Goal: Task Accomplishment & Management: Use online tool/utility

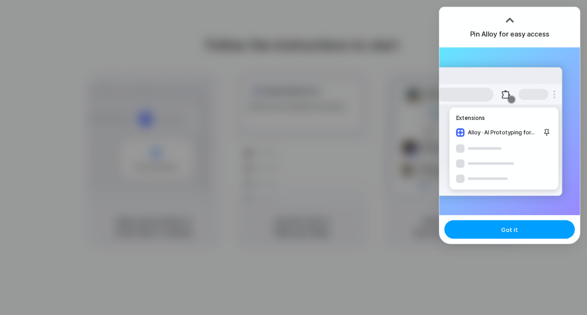
click at [504, 230] on span "Got it" at bounding box center [509, 229] width 17 height 9
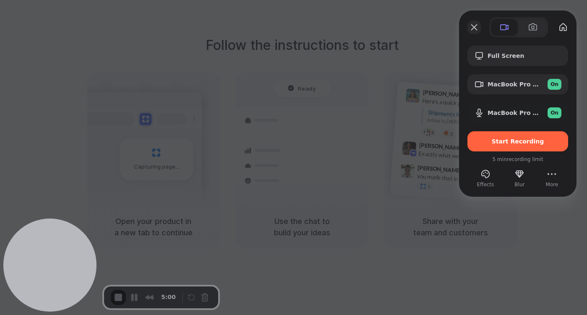
click at [474, 26] on button "Close" at bounding box center [473, 27] width 13 height 13
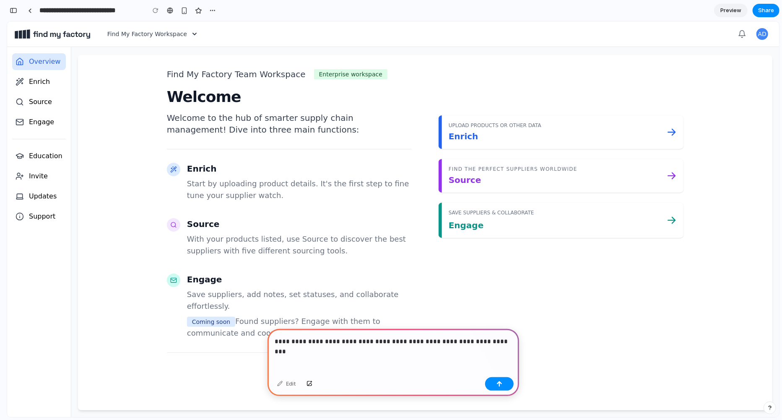
click at [474, 315] on p "**********" at bounding box center [393, 341] width 237 height 10
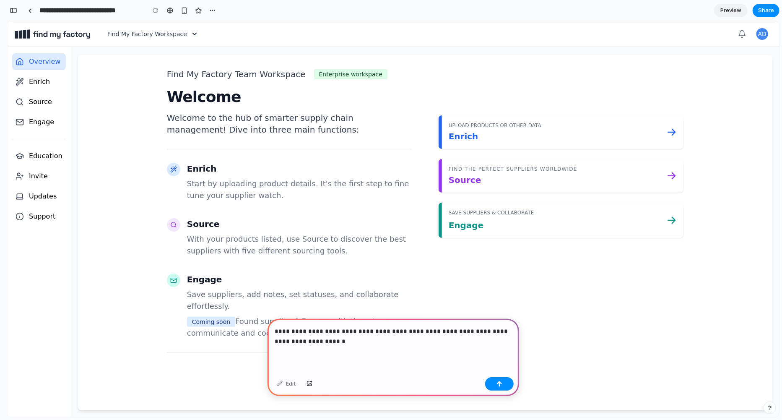
drag, startPoint x: 489, startPoint y: 329, endPoint x: 513, endPoint y: 339, distance: 25.6
click at [513, 315] on div "**********" at bounding box center [394, 346] width 252 height 55
drag, startPoint x: 490, startPoint y: 329, endPoint x: 515, endPoint y: 352, distance: 33.8
click at [515, 315] on div "**********" at bounding box center [394, 346] width 252 height 55
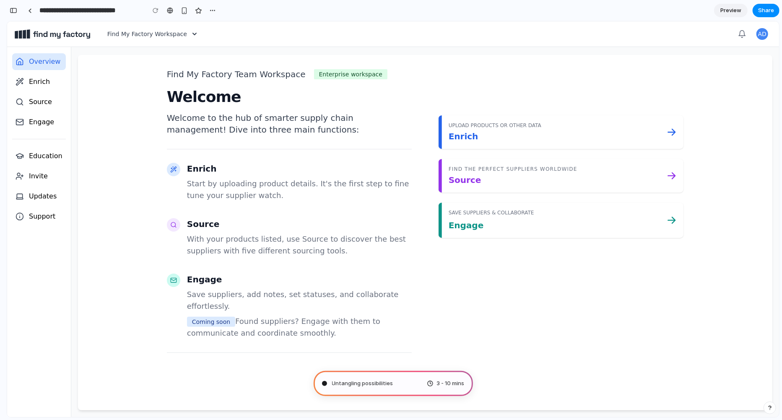
type input "**********"
click at [36, 81] on span "Enrich" at bounding box center [39, 81] width 21 height 10
drag, startPoint x: 47, startPoint y: 81, endPoint x: 30, endPoint y: 81, distance: 17.6
click at [30, 81] on span "Enrich" at bounding box center [39, 81] width 21 height 10
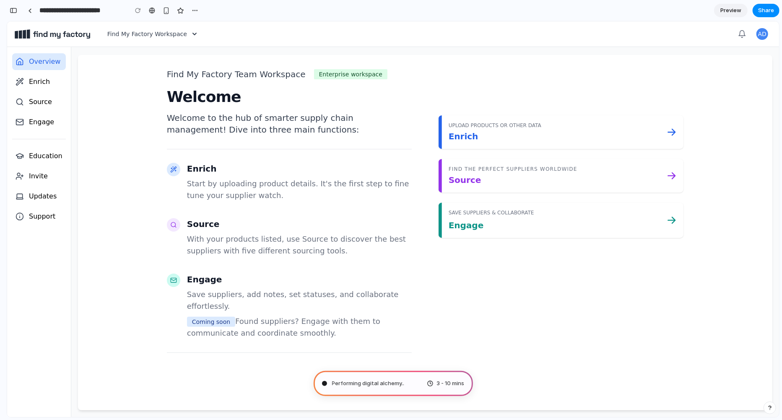
click at [228, 130] on p "Welcome to the hub of smarter supply chain management! Dive into three main fun…" at bounding box center [289, 123] width 245 height 23
click at [197, 14] on button "button" at bounding box center [195, 10] width 13 height 13
click at [401, 90] on div "Duplicate Delete" at bounding box center [391, 210] width 782 height 420
click at [410, 315] on div "Performing digital alchemy .. 3 - 10 mins" at bounding box center [393, 383] width 159 height 25
click at [586, 11] on span "Preview" at bounding box center [731, 10] width 21 height 8
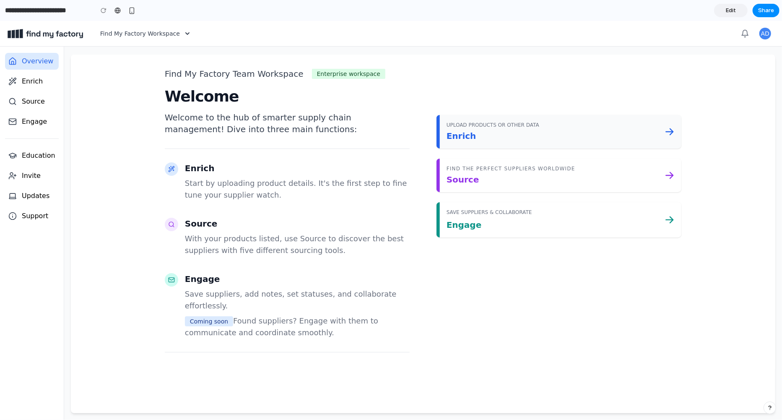
click at [464, 138] on span "Enrich" at bounding box center [462, 135] width 30 height 10
click at [586, 13] on span "Edit" at bounding box center [731, 10] width 10 height 8
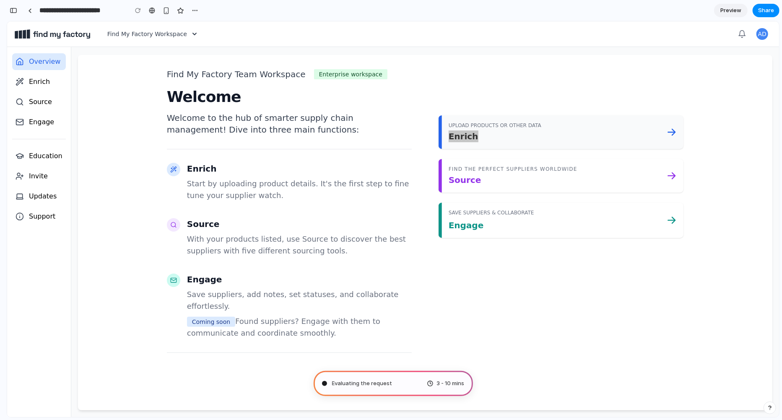
click at [466, 136] on span "Enrich" at bounding box center [464, 136] width 30 height 10
click at [470, 137] on span "Enrich" at bounding box center [464, 136] width 30 height 10
click at [586, 128] on link "UPLOAD PRODUCTS OR OTHER DATA Enrich" at bounding box center [561, 132] width 245 height 34
click at [196, 35] on icon "button" at bounding box center [194, 33] width 8 height 8
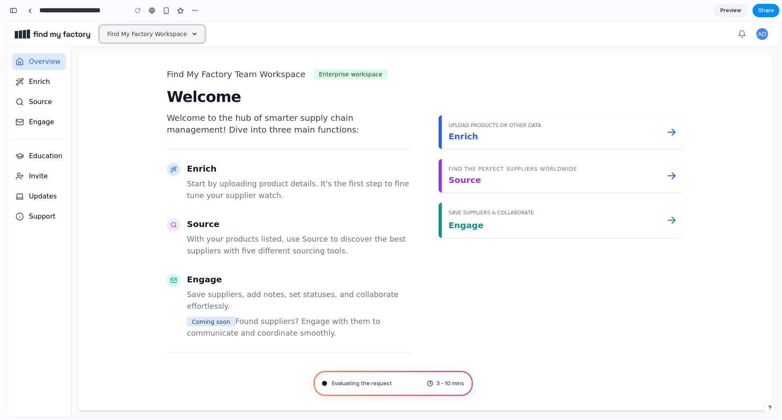
click at [194, 35] on icon "button" at bounding box center [194, 33] width 8 height 8
click at [280, 76] on p "Find My Factory Team Workspace" at bounding box center [236, 74] width 139 height 12
click at [324, 315] on div at bounding box center [325, 383] width 4 height 4
click at [167, 12] on div "button" at bounding box center [166, 10] width 7 height 7
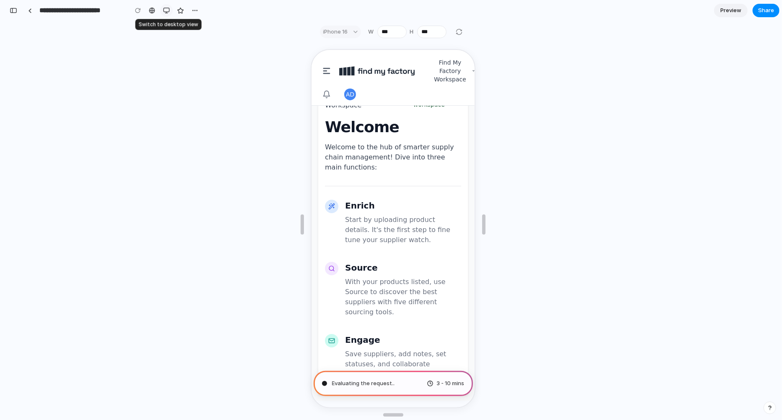
scroll to position [307, 0]
click at [164, 12] on div "button" at bounding box center [166, 10] width 7 height 7
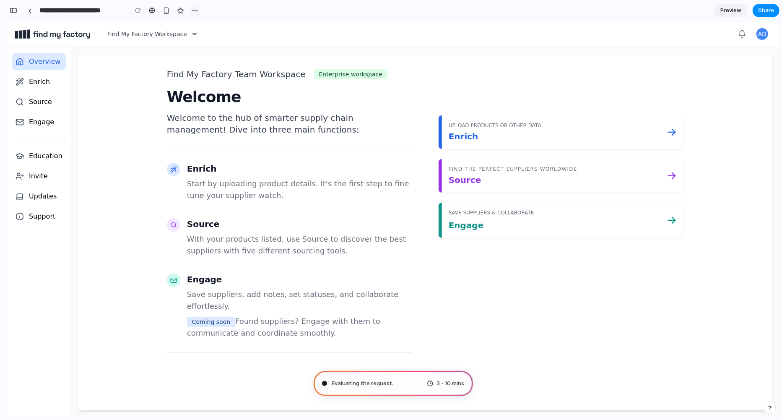
click at [190, 11] on button "button" at bounding box center [195, 10] width 13 height 13
click at [190, 11] on div "Duplicate Delete" at bounding box center [391, 210] width 782 height 420
click at [33, 12] on link at bounding box center [29, 10] width 13 height 13
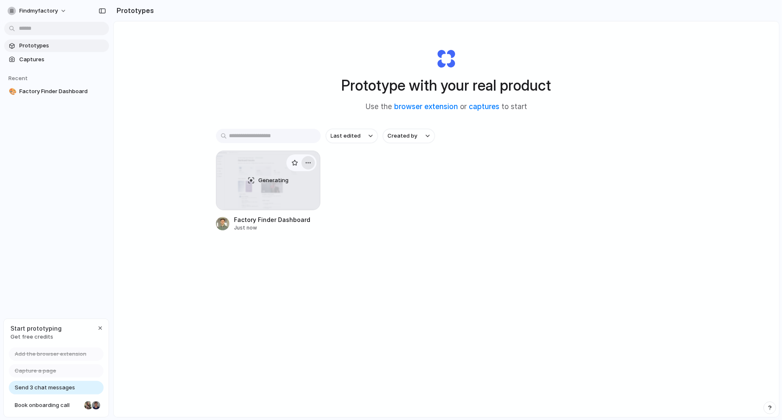
click at [309, 164] on div "button" at bounding box center [308, 162] width 7 height 7
click at [309, 164] on div "Open in new tab Rename Copy link Delete" at bounding box center [391, 210] width 782 height 420
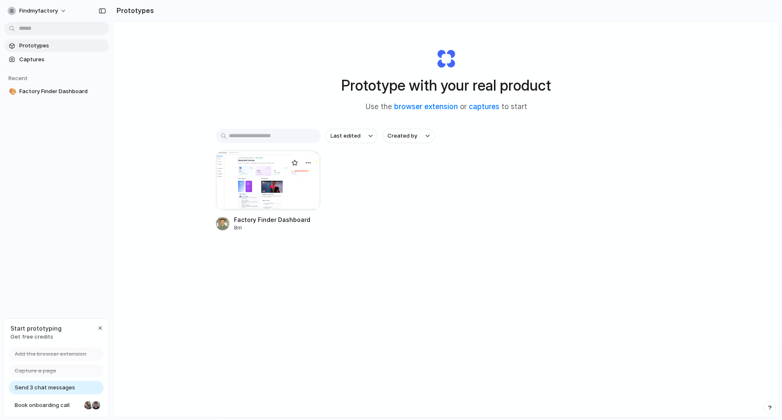
click at [290, 195] on div at bounding box center [268, 181] width 105 height 60
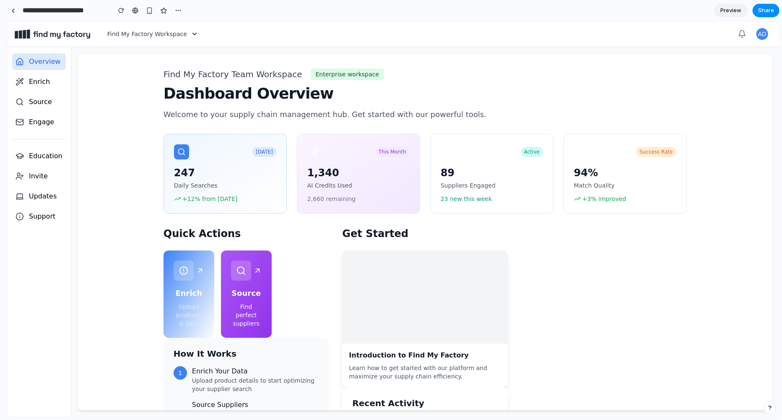
drag, startPoint x: 186, startPoint y: 132, endPoint x: -4, endPoint y: 140, distance: 190.2
click at [0, 140] on html "**********" at bounding box center [391, 210] width 782 height 420
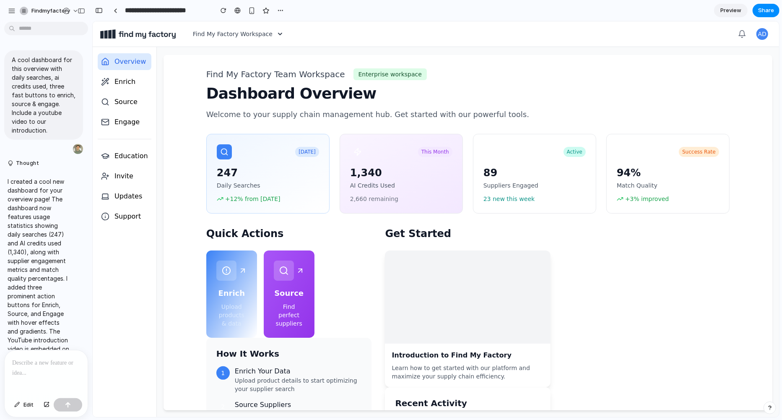
click at [247, 96] on h1 "Dashboard Overview" at bounding box center [467, 93] width 523 height 17
click at [29, 315] on span "Edit" at bounding box center [28, 405] width 10 height 8
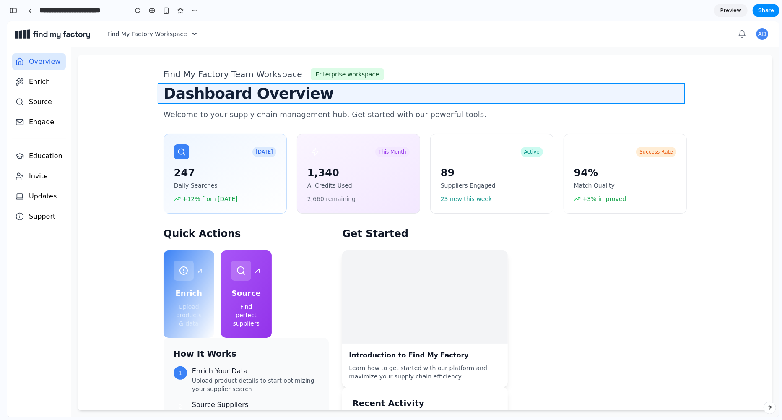
click at [260, 99] on div at bounding box center [436, 219] width 687 height 396
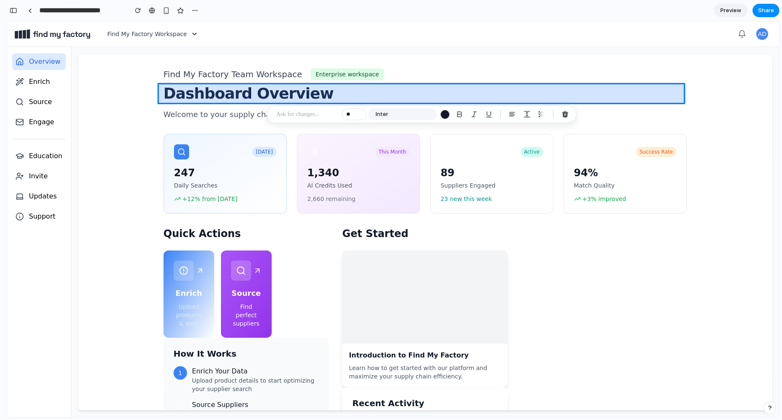
click at [261, 98] on div at bounding box center [436, 219] width 687 height 396
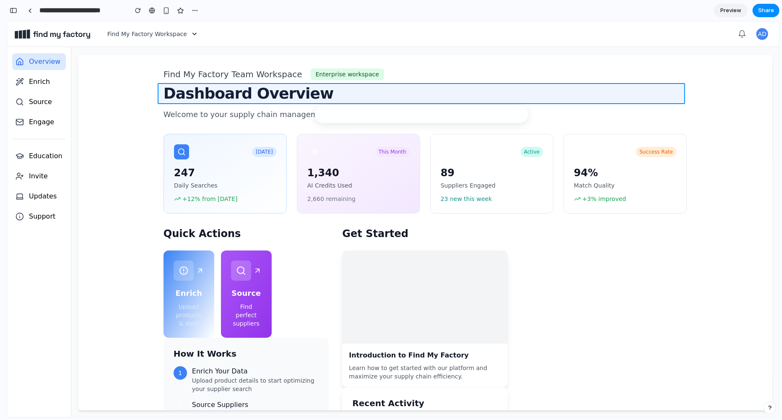
click at [261, 98] on div at bounding box center [436, 219] width 687 height 396
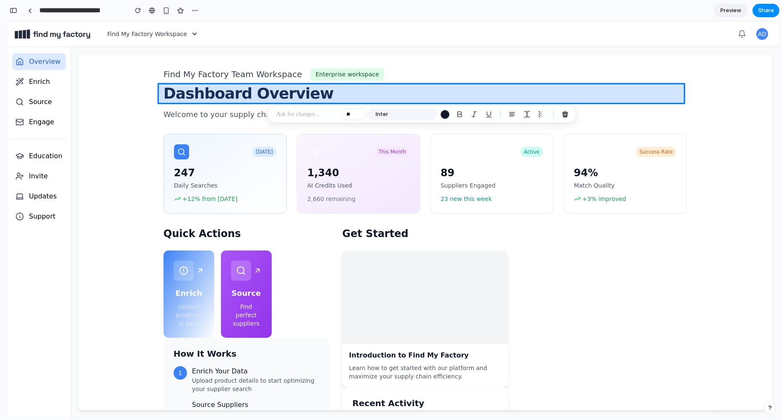
click at [261, 98] on div at bounding box center [436, 219] width 687 height 396
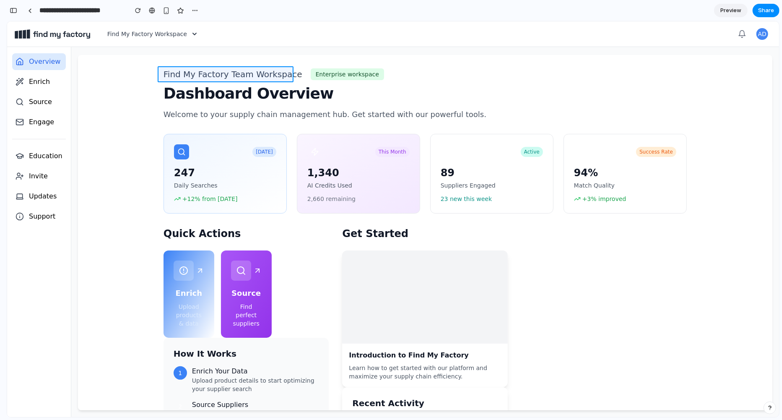
click at [260, 78] on div at bounding box center [436, 219] width 687 height 396
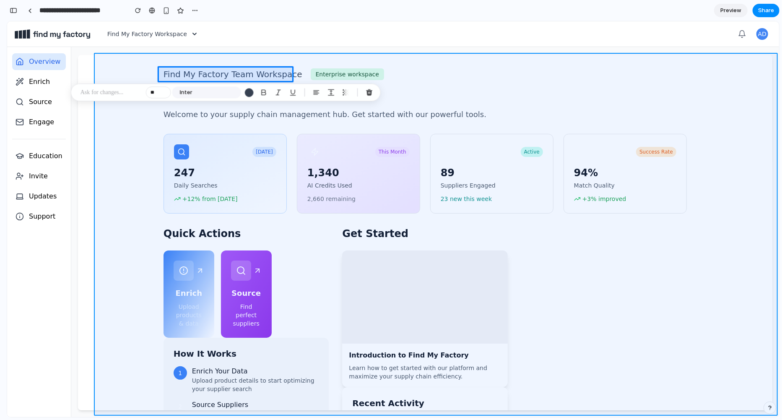
click at [208, 76] on div at bounding box center [436, 219] width 687 height 396
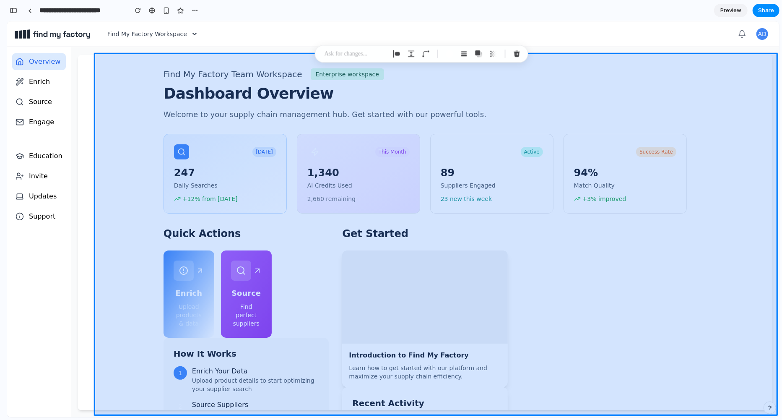
click at [208, 76] on div at bounding box center [436, 219] width 687 height 396
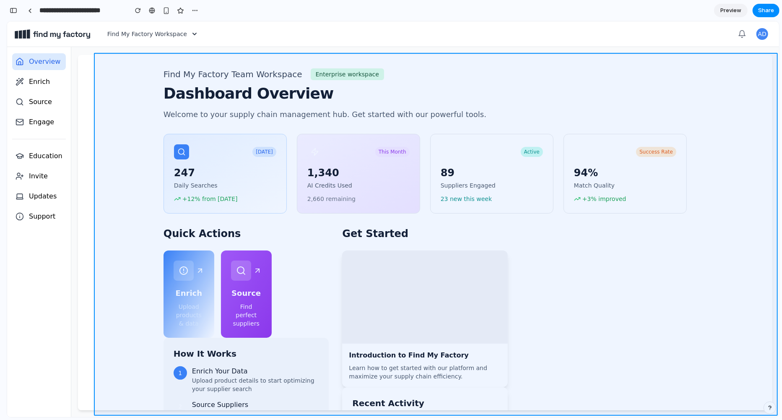
click at [208, 76] on div at bounding box center [436, 219] width 687 height 396
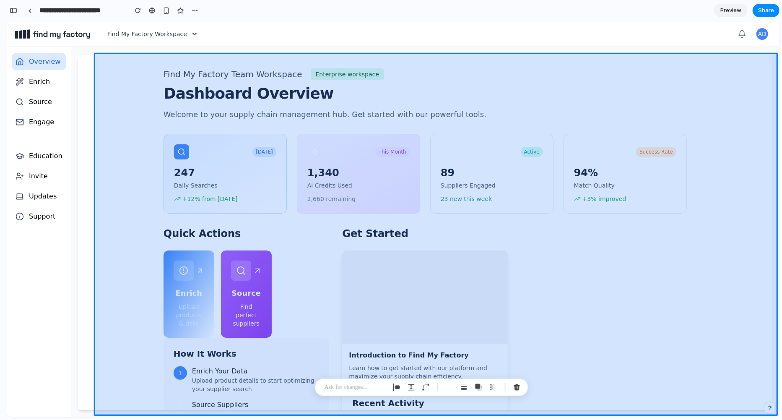
click at [208, 76] on div at bounding box center [436, 219] width 687 height 396
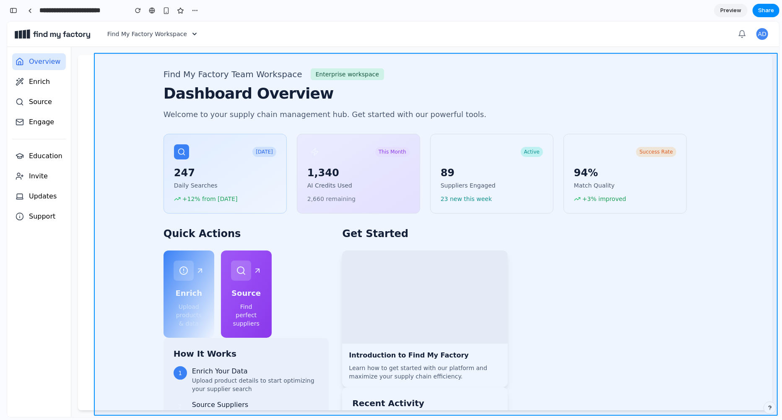
click at [208, 91] on div at bounding box center [436, 219] width 687 height 396
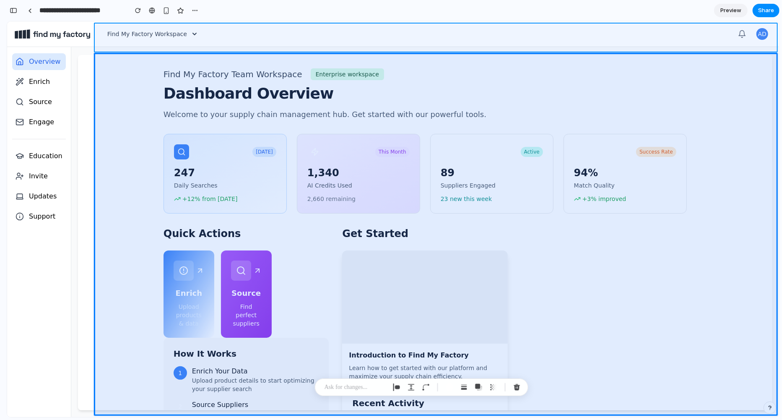
click at [216, 44] on div at bounding box center [436, 219] width 687 height 396
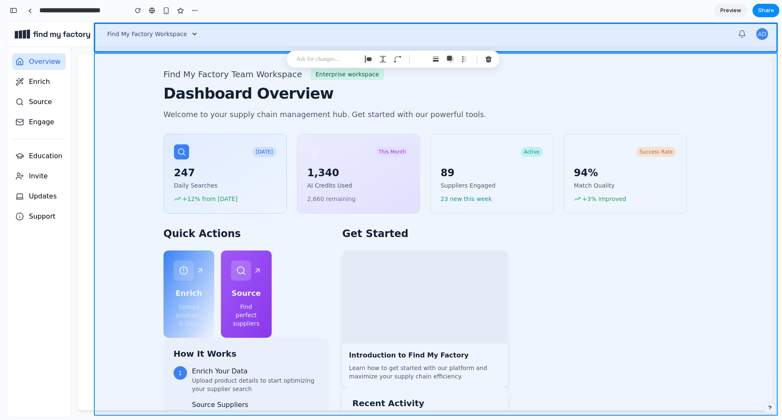
click at [229, 91] on div at bounding box center [436, 219] width 687 height 396
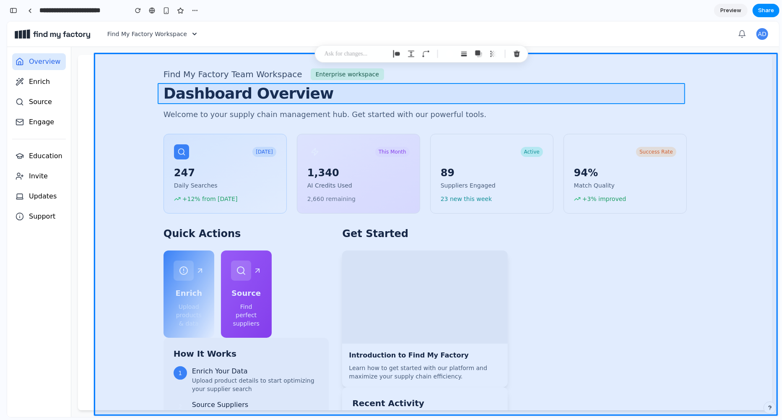
click at [252, 91] on div at bounding box center [436, 219] width 687 height 396
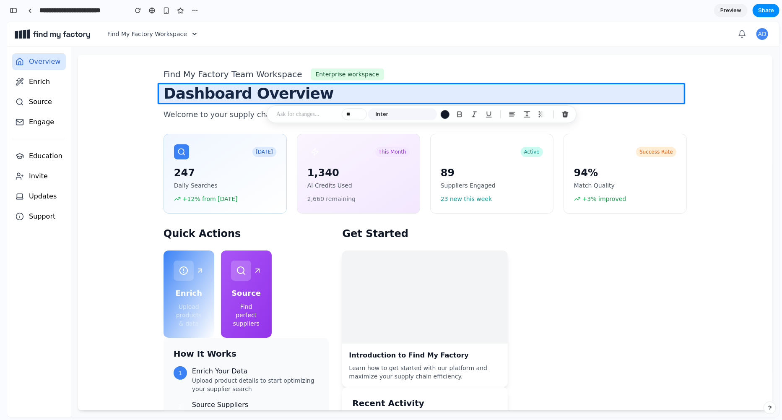
click at [314, 116] on p at bounding box center [307, 114] width 62 height 10
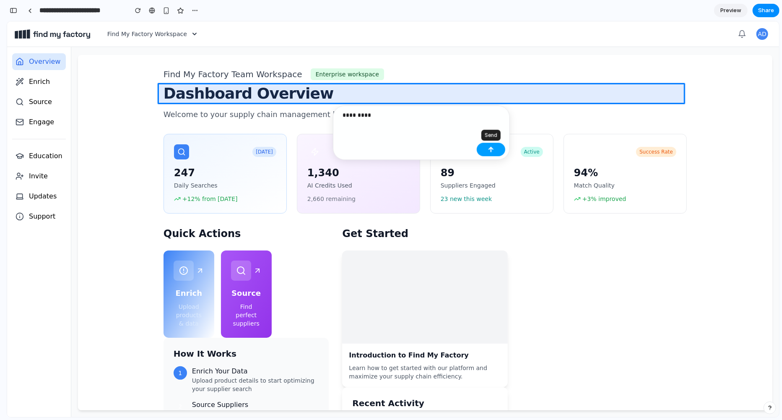
click at [492, 148] on div "button" at bounding box center [491, 149] width 6 height 6
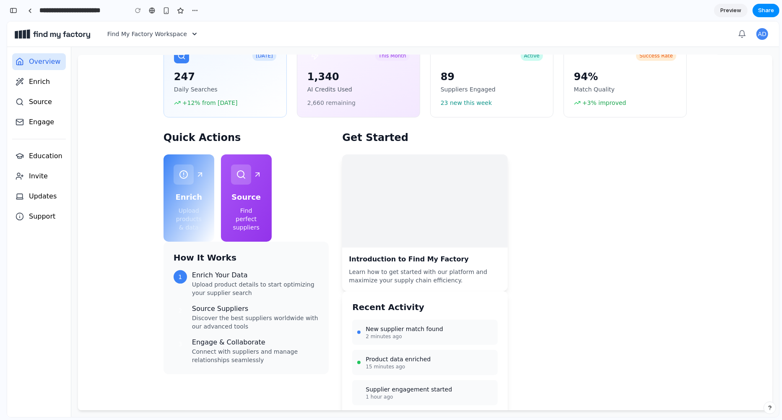
scroll to position [107, 0]
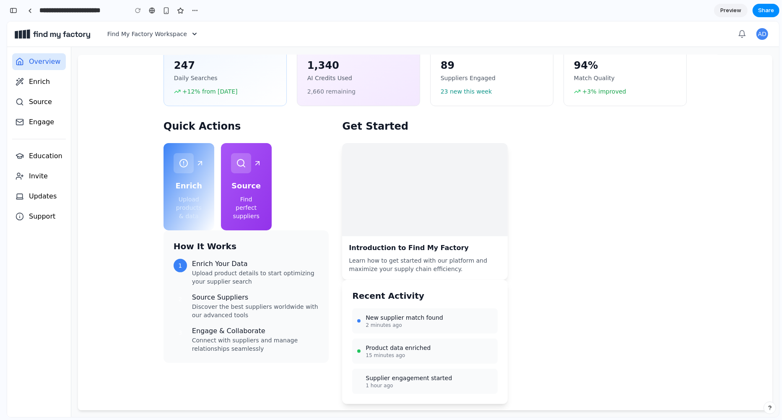
click at [333, 253] on div "Quick Actions Enrich Upload products & data Source Find perfect suppliers Engag…" at bounding box center [425, 261] width 523 height 284
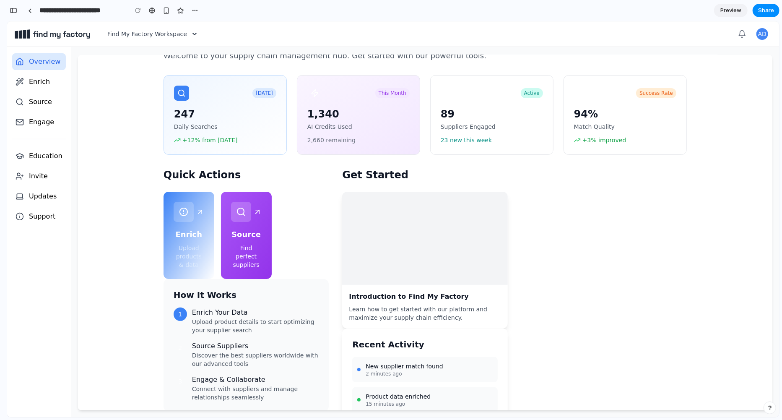
scroll to position [0, 0]
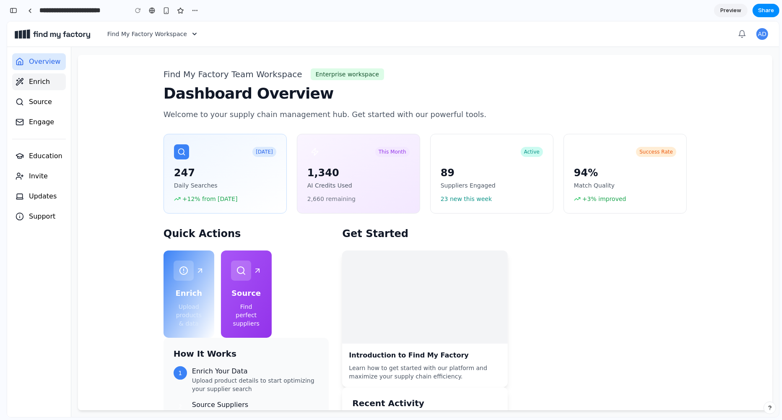
click at [48, 83] on span "Enrich" at bounding box center [39, 81] width 21 height 10
click at [586, 12] on span "Preview" at bounding box center [731, 10] width 21 height 8
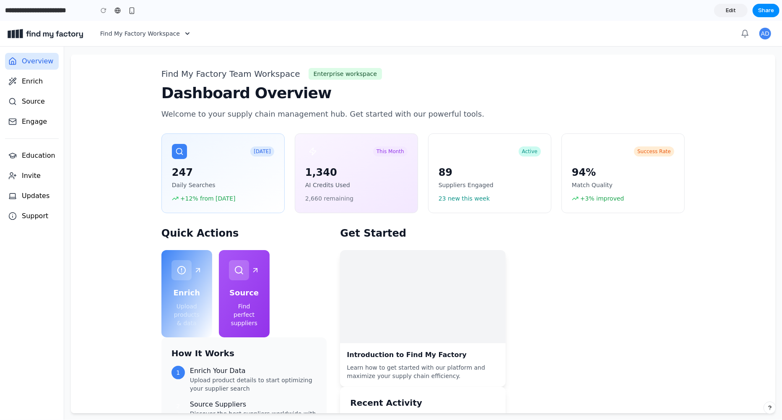
click at [248, 96] on h1 "Dashboard Overview" at bounding box center [422, 92] width 523 height 17
click at [275, 95] on h1 "Dashboard Overview" at bounding box center [422, 92] width 523 height 17
click at [586, 4] on link "Edit" at bounding box center [731, 10] width 34 height 13
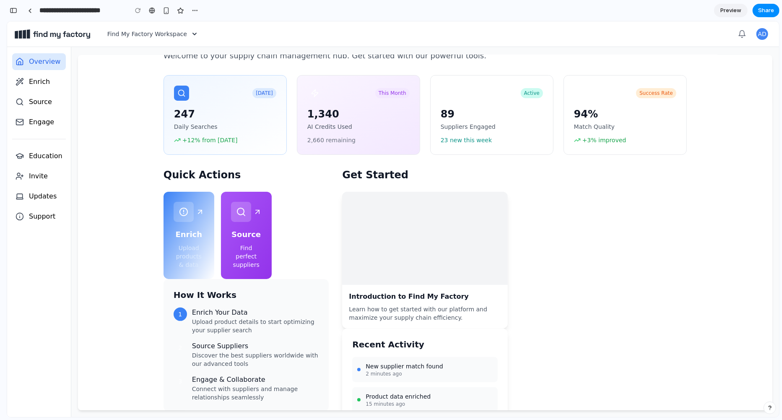
scroll to position [107, 0]
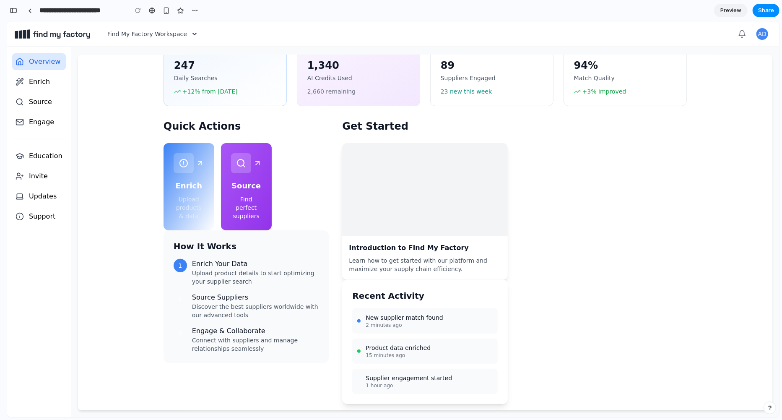
click at [312, 248] on h3 "How It Works" at bounding box center [247, 246] width 146 height 12
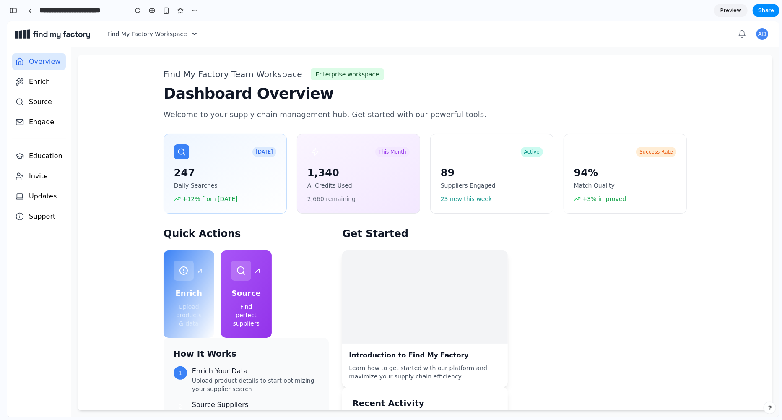
scroll to position [0, 0]
click at [252, 98] on h1 "Dashboard Overview" at bounding box center [425, 93] width 523 height 17
click at [586, 11] on span "Preview" at bounding box center [731, 10] width 21 height 8
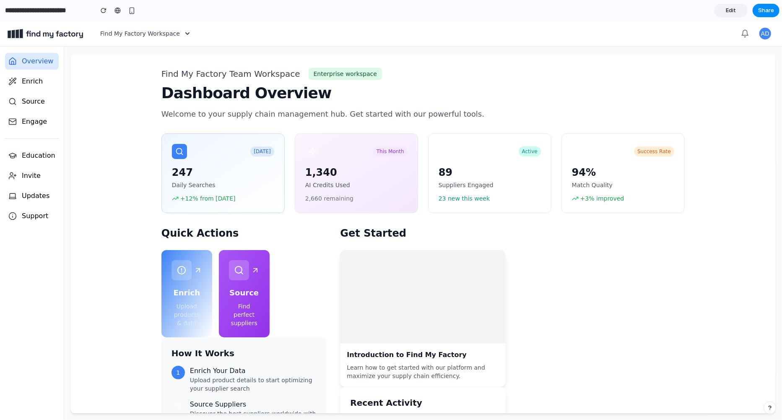
click at [586, 11] on span "Edit" at bounding box center [731, 10] width 10 height 8
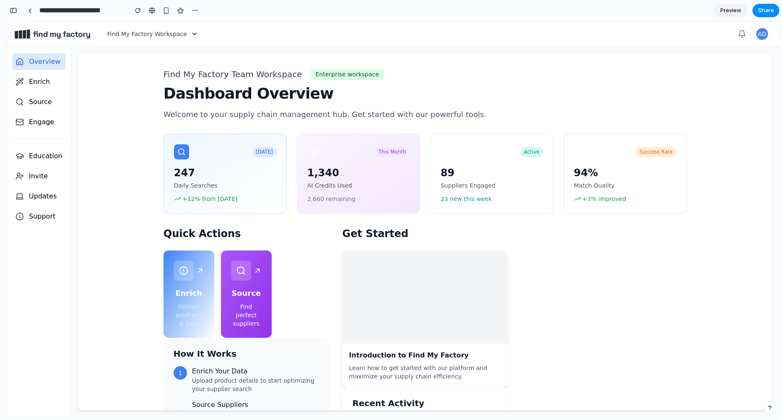
scroll to position [349, 0]
click at [26, 110] on ul "Overview Enrich Source Engage" at bounding box center [39, 91] width 54 height 77
click at [29, 107] on link "Source" at bounding box center [39, 101] width 54 height 17
click at [189, 16] on div at bounding box center [195, 10] width 13 height 13
click at [192, 16] on button "button" at bounding box center [195, 10] width 13 height 13
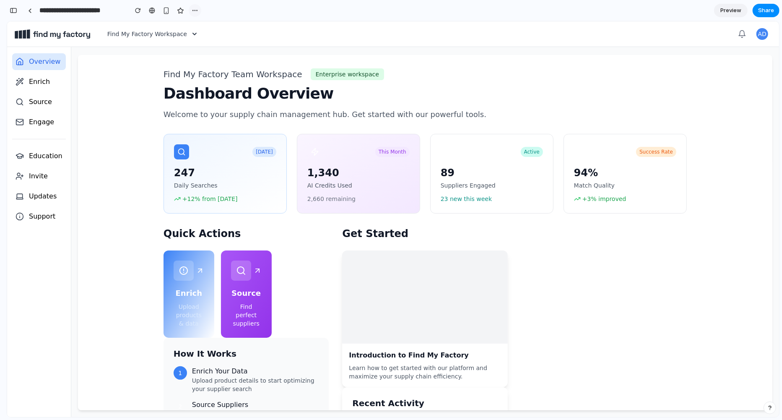
click at [192, 16] on div "Duplicate Delete" at bounding box center [391, 210] width 782 height 420
click at [195, 34] on icon "button" at bounding box center [194, 33] width 8 height 8
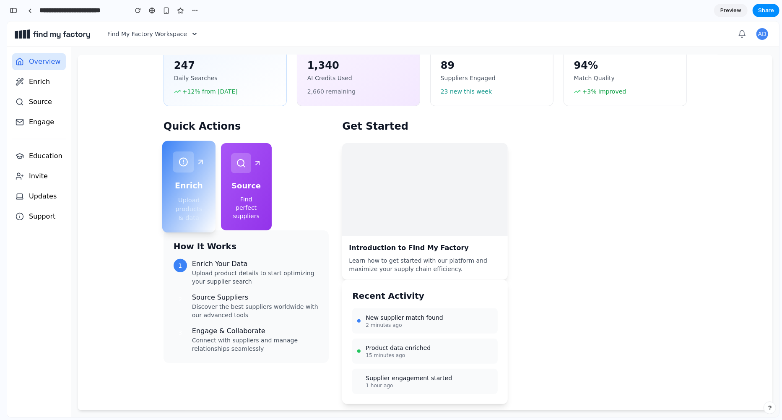
scroll to position [0, 0]
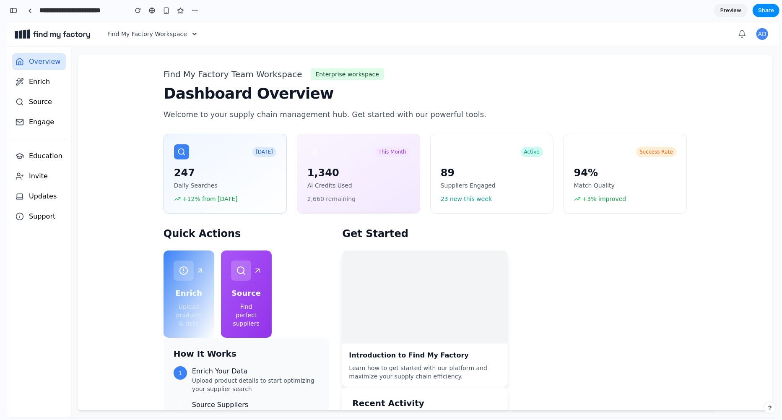
click at [586, 8] on span "Preview" at bounding box center [731, 10] width 21 height 8
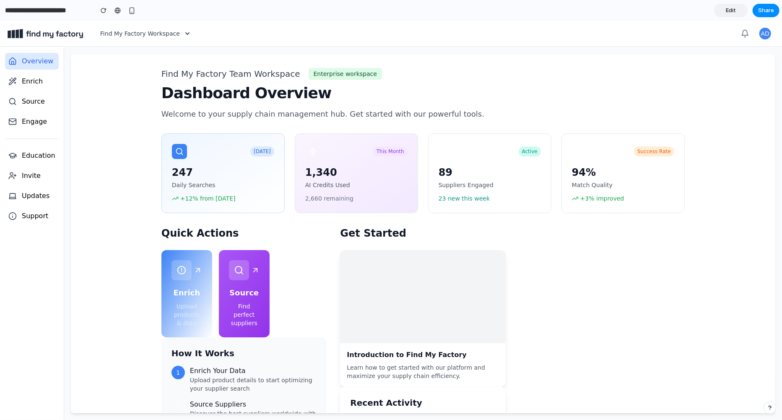
click at [586, 8] on span "Edit" at bounding box center [731, 10] width 10 height 8
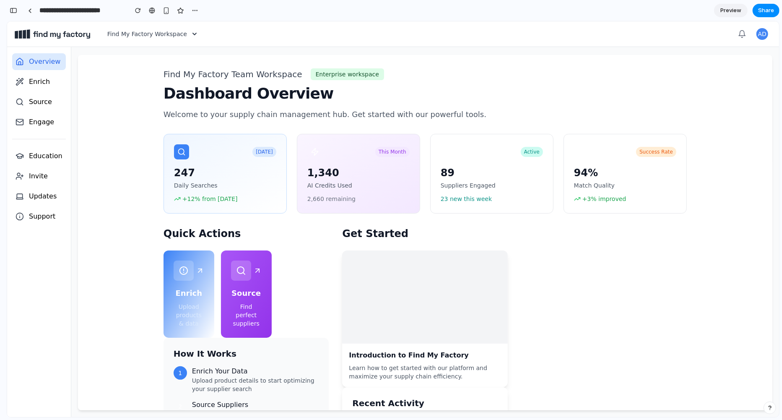
scroll to position [349, 0]
click at [13, 13] on button "button" at bounding box center [13, 10] width 13 height 13
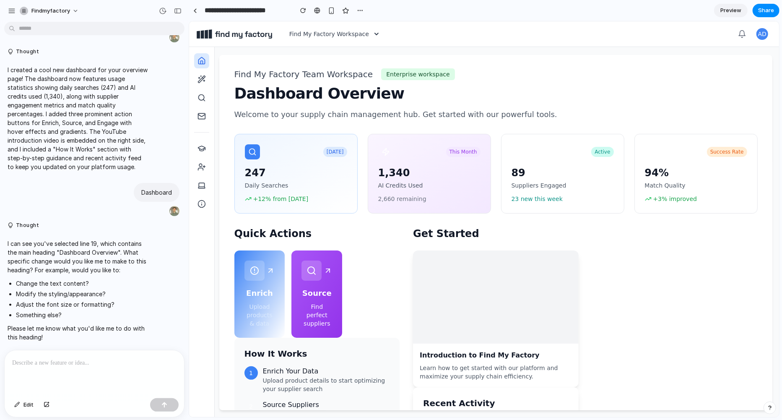
scroll to position [0, 0]
click at [68, 315] on p at bounding box center [94, 363] width 164 height 10
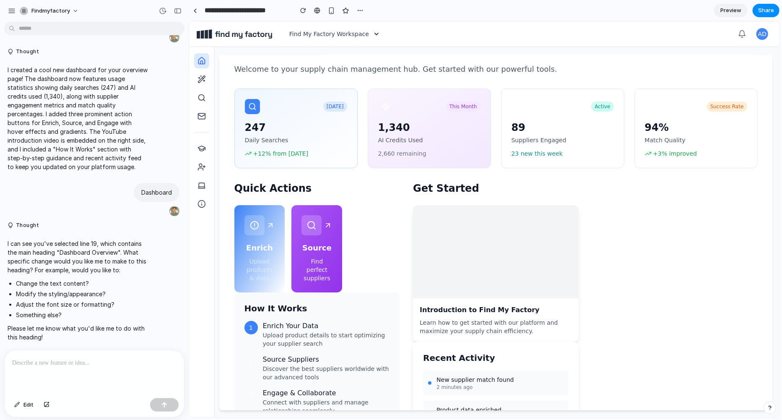
scroll to position [46, 0]
click at [348, 216] on button "Engage Connect & collaborate" at bounding box center [373, 247] width 53 height 91
click at [18, 315] on button "Edit" at bounding box center [24, 404] width 28 height 13
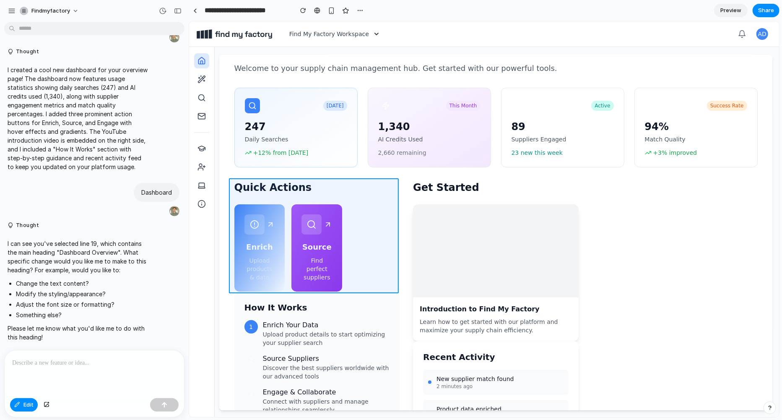
click at [236, 196] on div at bounding box center [484, 219] width 590 height 396
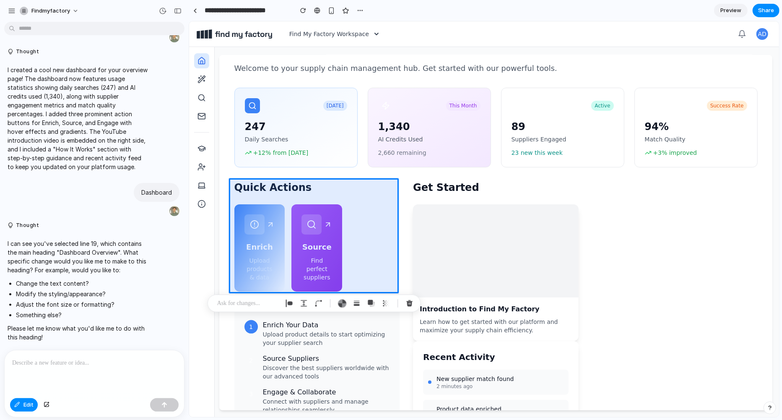
click at [96, 315] on p at bounding box center [94, 363] width 164 height 10
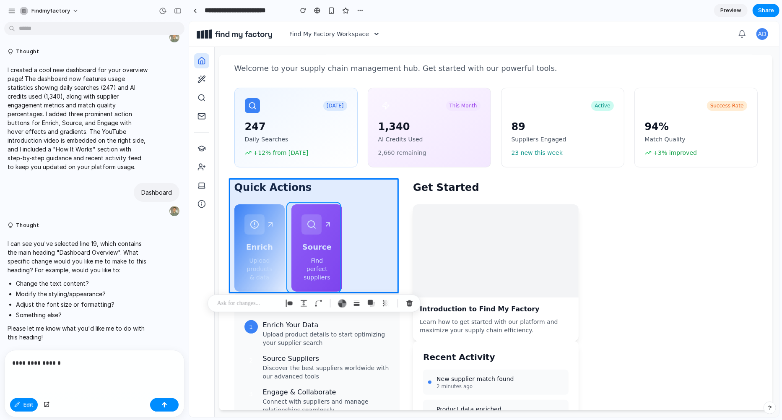
click at [331, 210] on div at bounding box center [484, 219] width 590 height 396
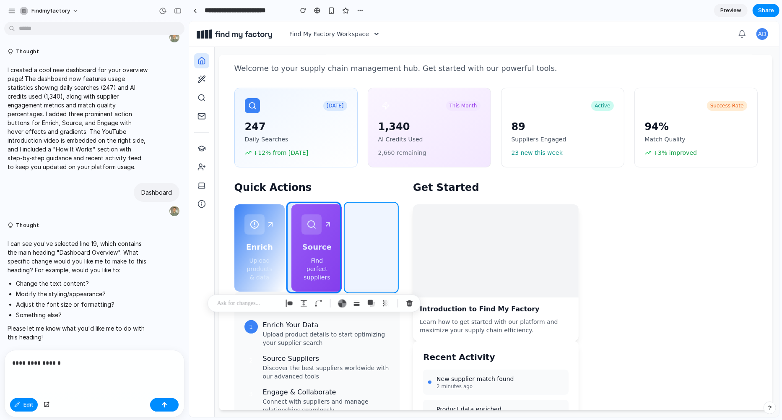
click at [374, 240] on div at bounding box center [484, 219] width 590 height 396
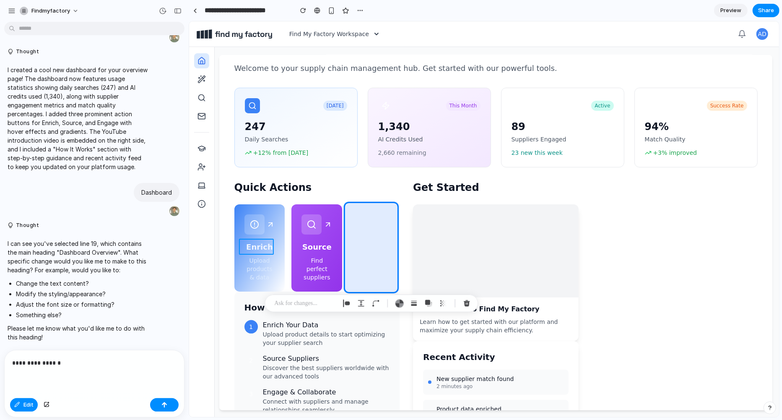
click at [261, 241] on div at bounding box center [484, 219] width 590 height 396
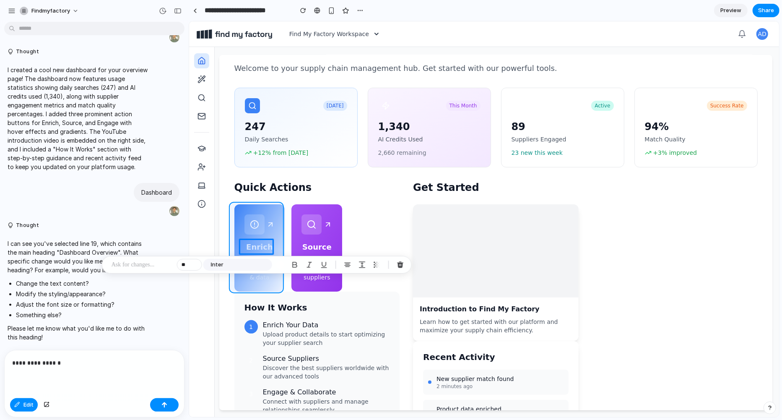
click at [274, 210] on div at bounding box center [484, 219] width 590 height 396
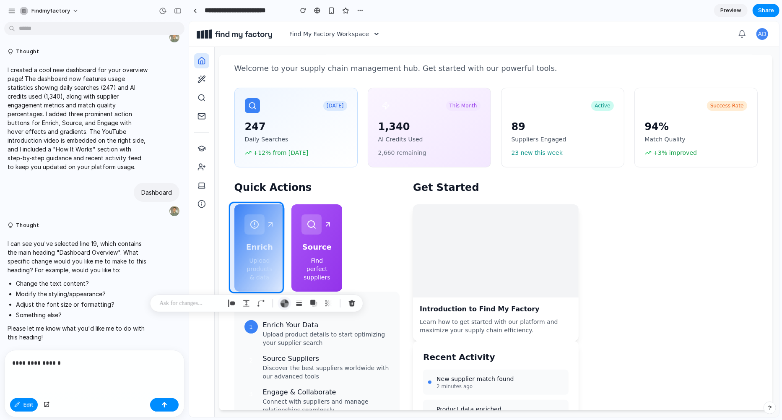
click at [287, 303] on div "button" at bounding box center [284, 303] width 9 height 9
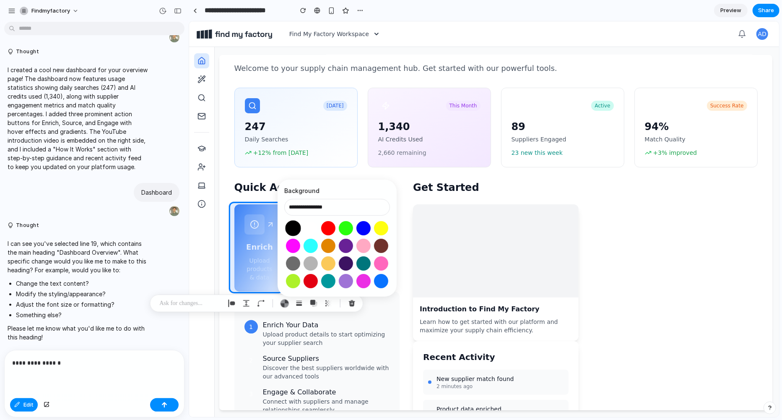
click at [287, 226] on button "Select color oklch(0 0 0)" at bounding box center [293, 228] width 16 height 16
type input "**********"
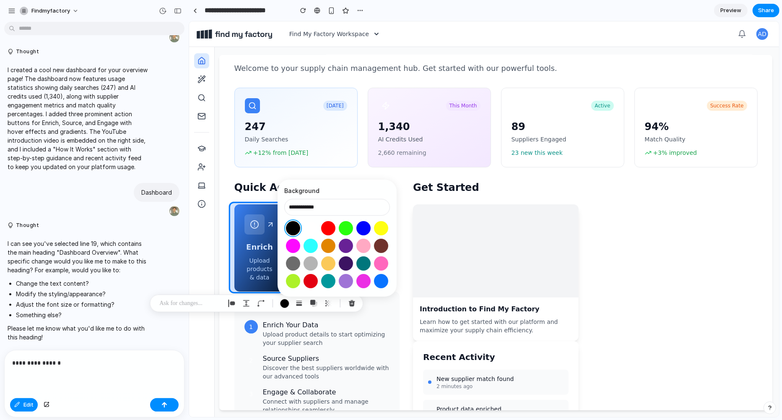
click at [256, 210] on div at bounding box center [484, 219] width 590 height 396
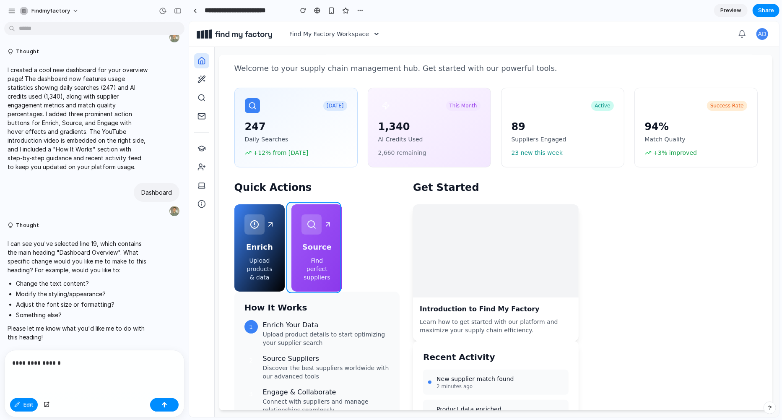
click at [315, 206] on div at bounding box center [484, 219] width 590 height 396
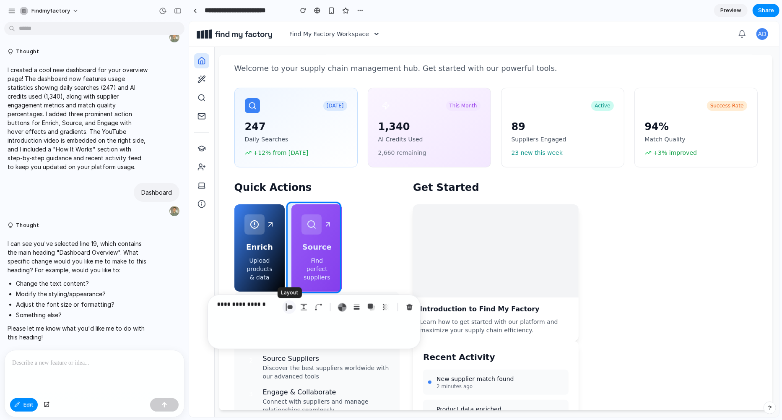
click at [291, 302] on button "button" at bounding box center [289, 306] width 13 height 13
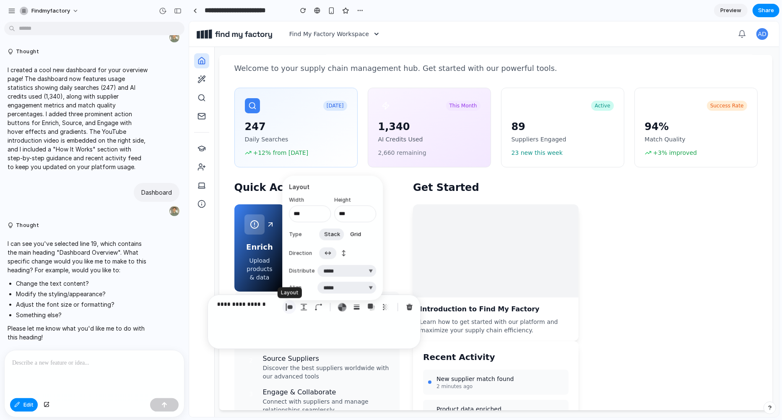
click at [291, 302] on button "button" at bounding box center [289, 306] width 13 height 13
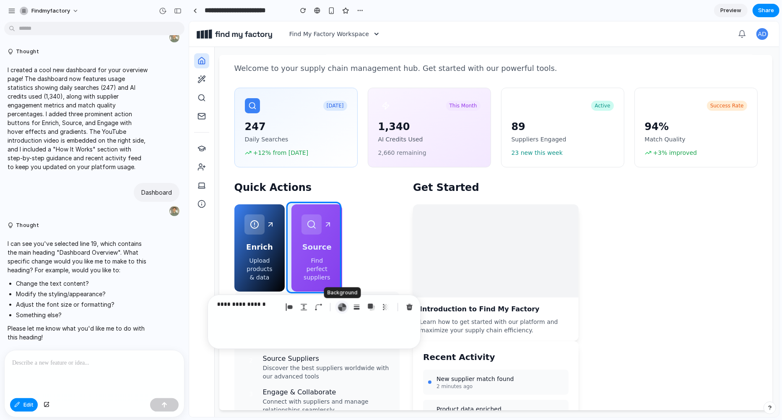
click at [338, 307] on div "button" at bounding box center [342, 307] width 9 height 9
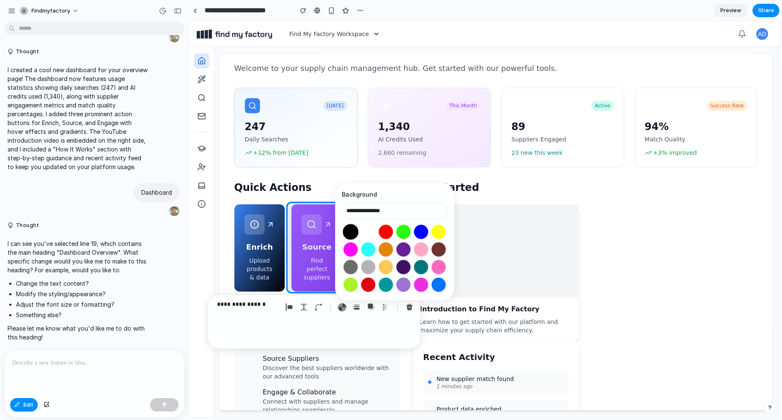
click at [347, 232] on button "Select color oklch(0 0 0)" at bounding box center [351, 232] width 16 height 16
type input "**********"
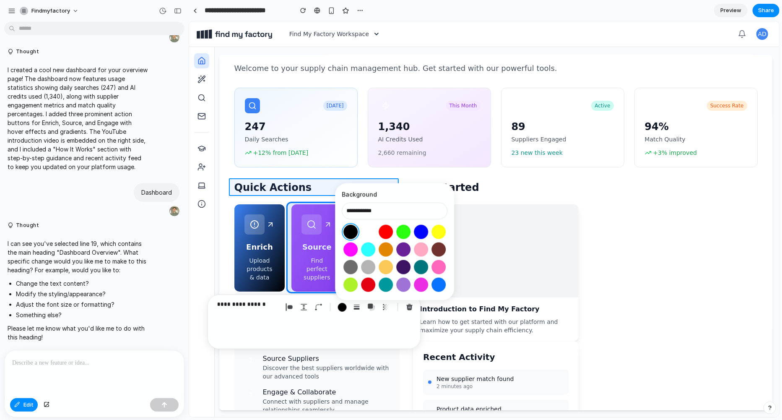
click at [320, 193] on div at bounding box center [484, 219] width 590 height 396
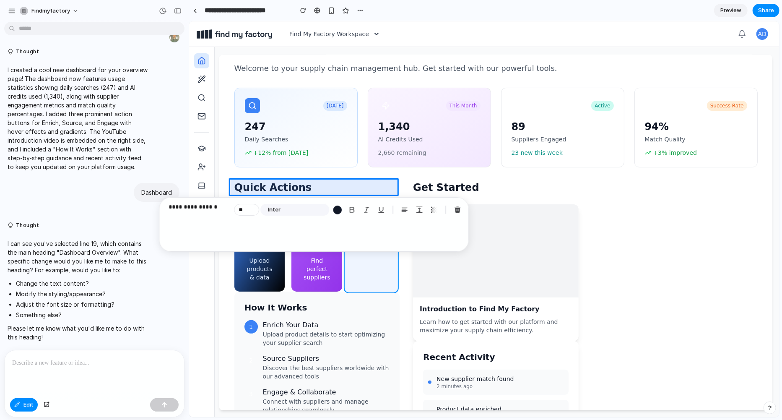
click at [354, 285] on div at bounding box center [484, 219] width 590 height 396
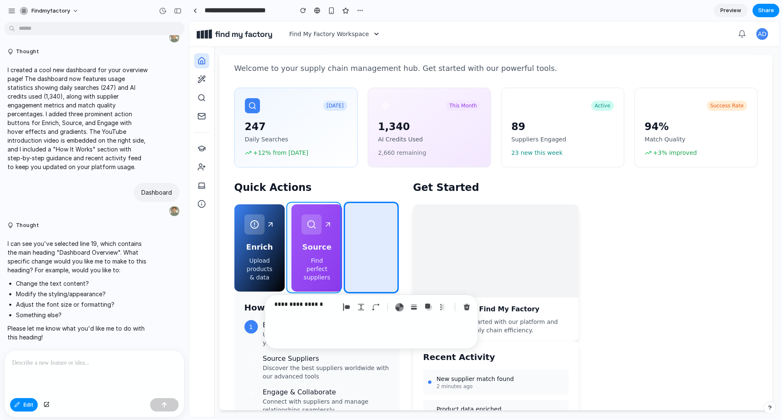
click at [337, 285] on div at bounding box center [484, 219] width 590 height 396
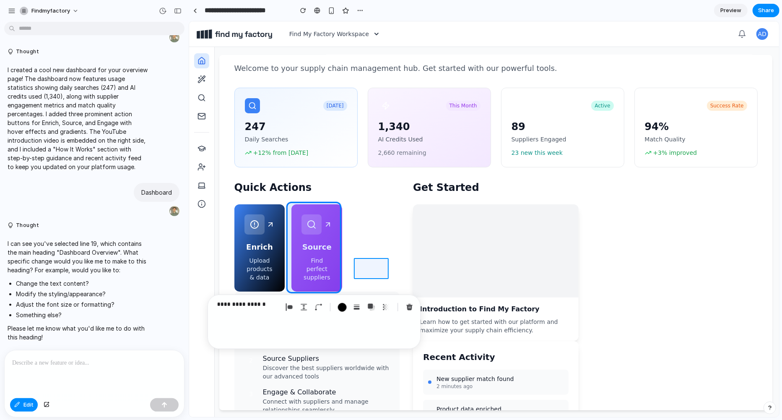
click at [358, 275] on div at bounding box center [484, 219] width 590 height 396
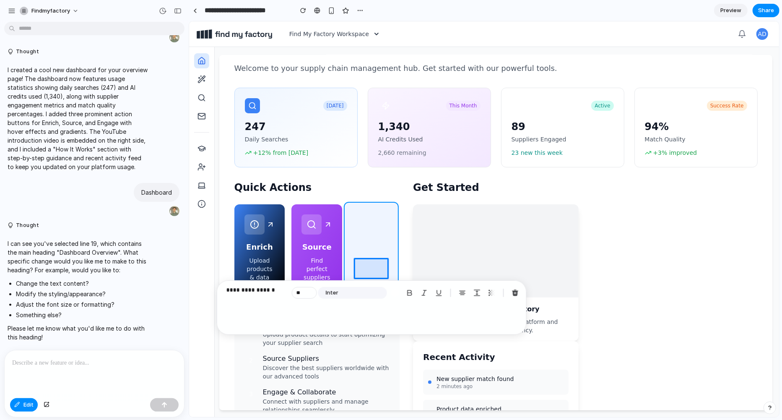
click at [349, 240] on div at bounding box center [484, 219] width 590 height 396
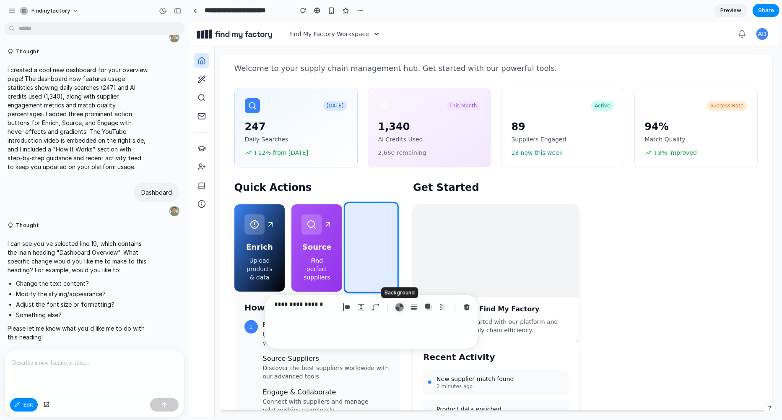
click at [399, 306] on div "button" at bounding box center [399, 307] width 9 height 9
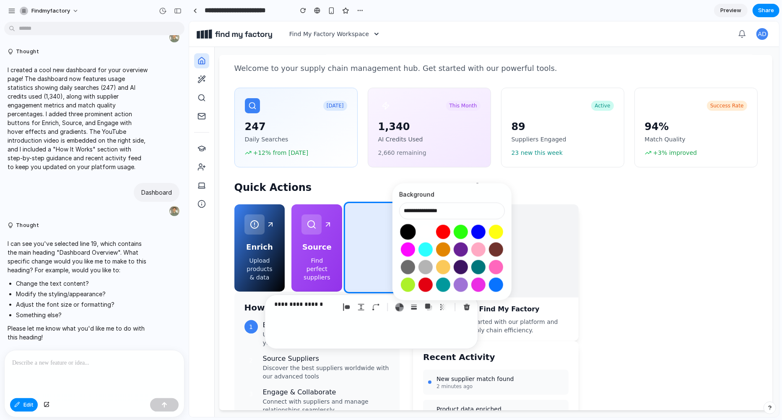
click at [406, 232] on button "Select color oklch(0 0 0)" at bounding box center [408, 232] width 16 height 16
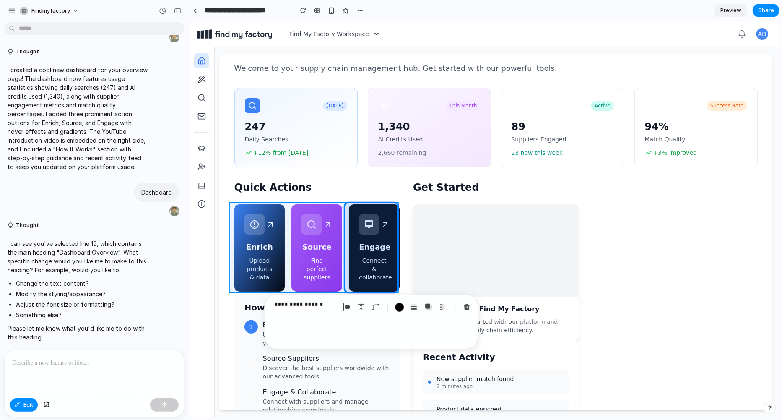
click at [343, 213] on div at bounding box center [484, 219] width 590 height 396
type input "**********"
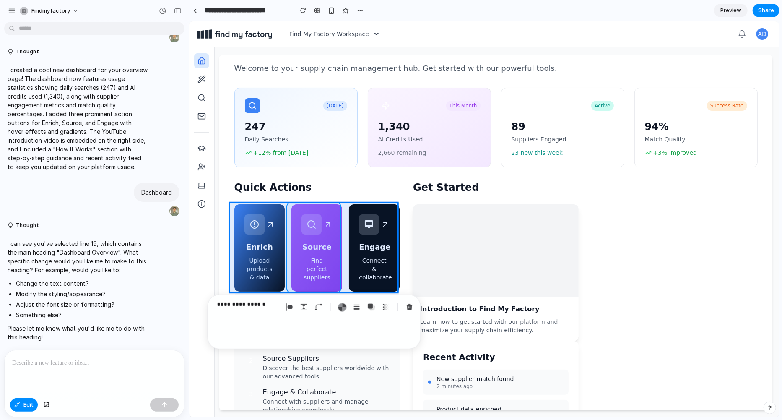
click at [332, 213] on div at bounding box center [484, 219] width 590 height 396
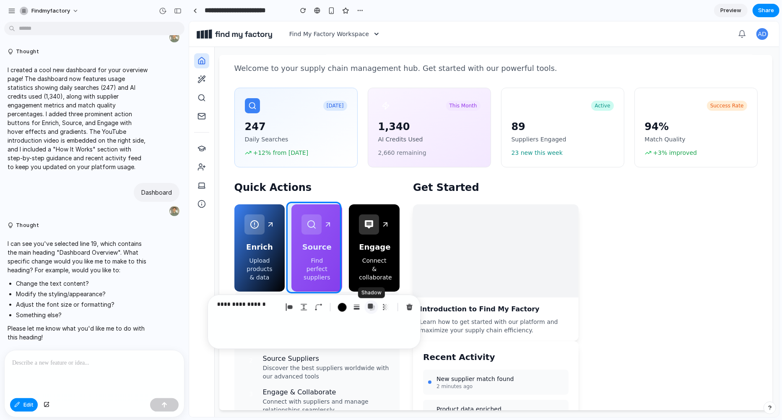
click at [368, 305] on div "button" at bounding box center [372, 307] width 8 height 8
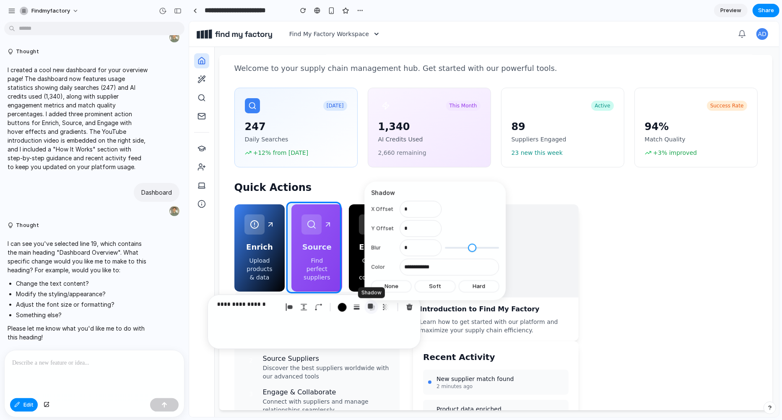
click at [368, 305] on div "button" at bounding box center [372, 307] width 8 height 8
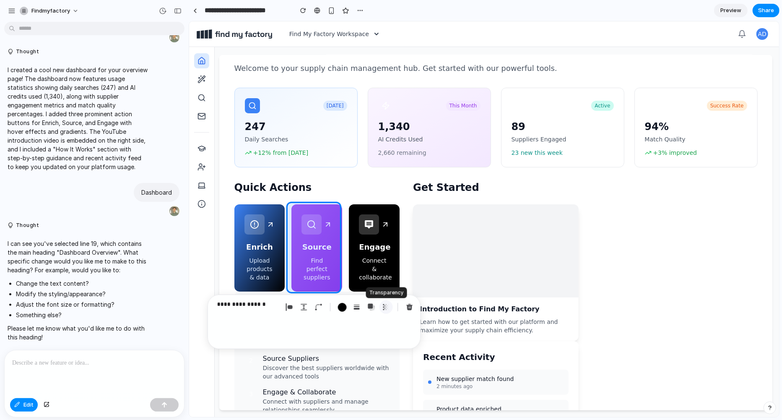
click at [380, 307] on button "button" at bounding box center [386, 306] width 13 height 13
click at [341, 308] on div "button" at bounding box center [342, 307] width 9 height 9
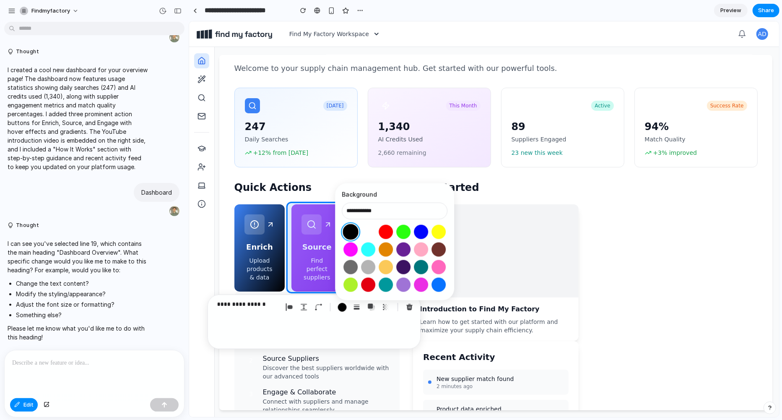
click at [353, 232] on button "Select color oklch(0 0 0)" at bounding box center [351, 232] width 16 height 16
click at [364, 255] on button "Select color oklch(0.91 0.15 195)" at bounding box center [369, 250] width 16 height 16
click at [352, 250] on button "Select color oklch(0.70 0.32 328)" at bounding box center [351, 250] width 16 height 16
click at [352, 229] on button "Select color oklch(0 0 0)" at bounding box center [351, 232] width 16 height 16
type input "**********"
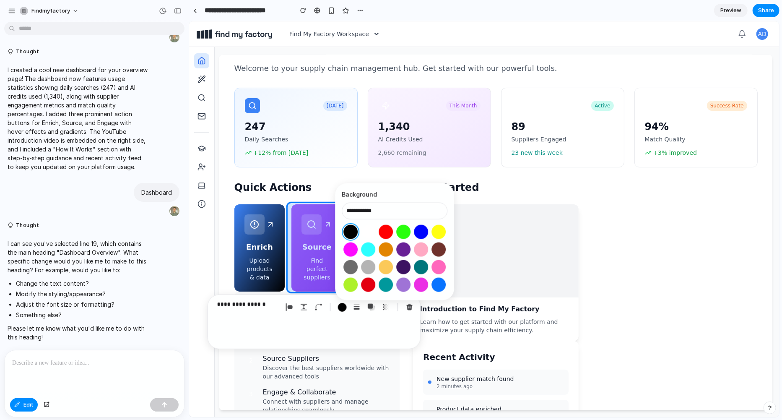
click at [292, 290] on div at bounding box center [484, 219] width 590 height 396
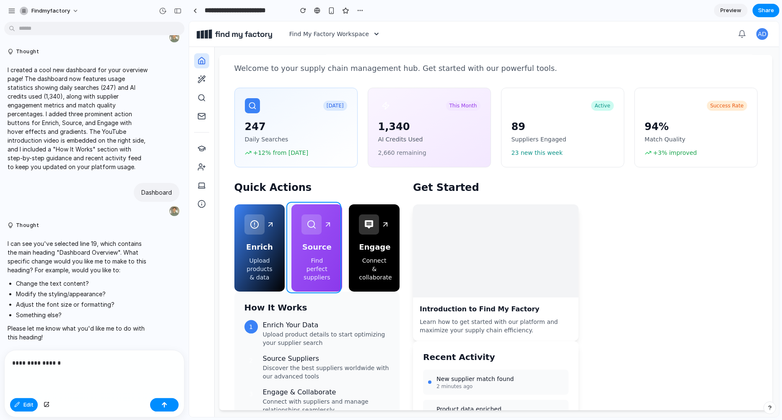
click at [290, 289] on div at bounding box center [484, 219] width 590 height 396
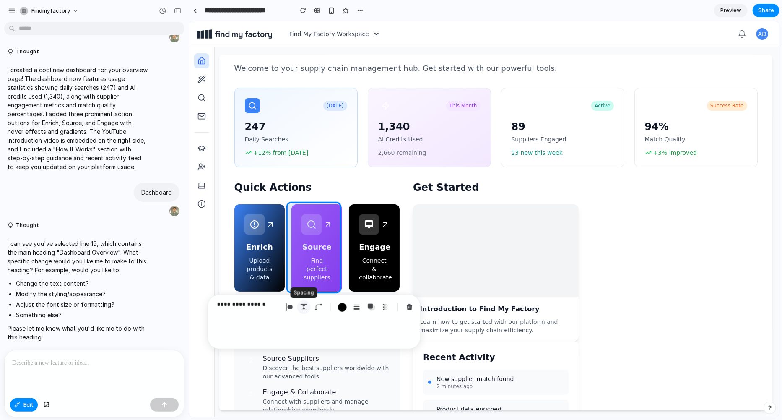
click at [302, 307] on div "button" at bounding box center [304, 307] width 8 height 8
click at [328, 221] on div at bounding box center [484, 219] width 590 height 396
type input "*"
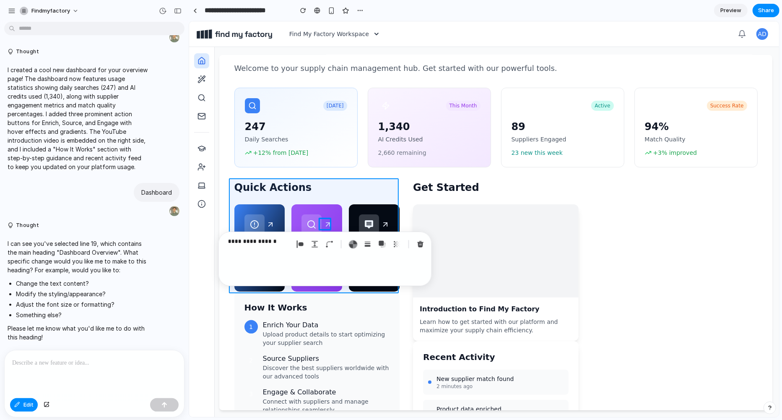
click at [318, 200] on div at bounding box center [484, 219] width 590 height 396
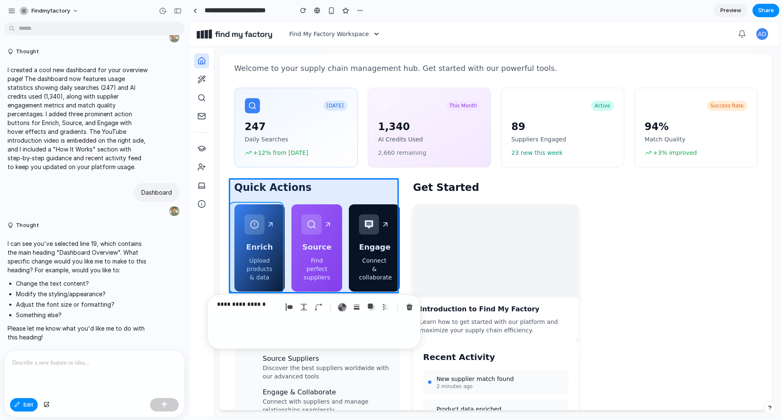
click at [256, 212] on div at bounding box center [484, 219] width 590 height 396
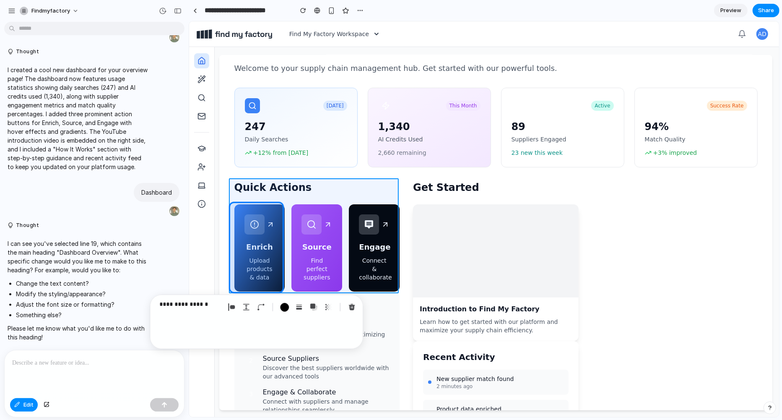
click at [289, 195] on div at bounding box center [484, 219] width 590 height 396
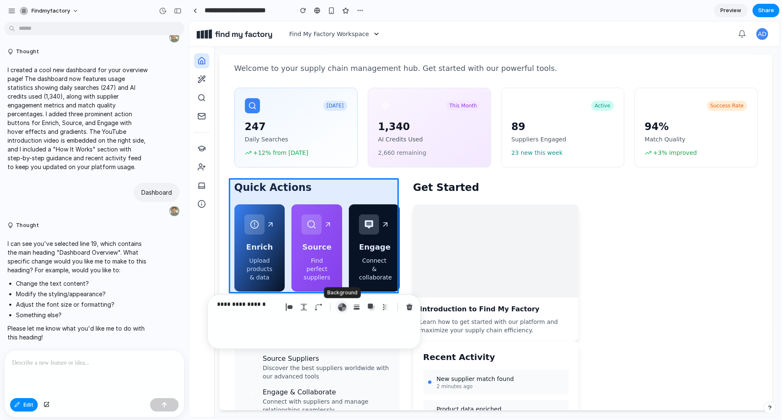
click at [347, 309] on button "button" at bounding box center [342, 306] width 13 height 13
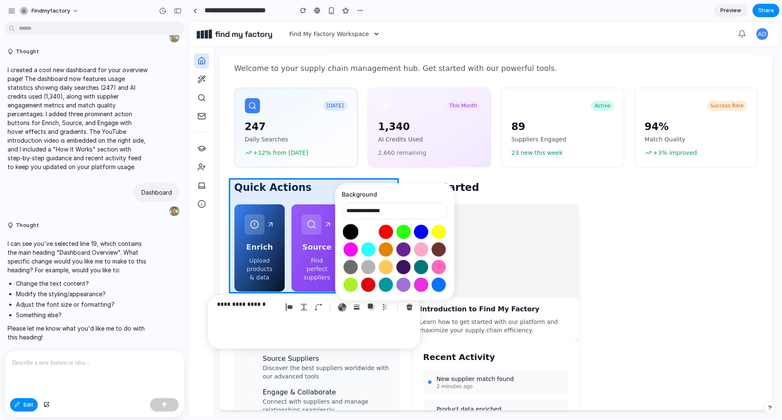
click at [348, 234] on button "Select color oklch(0 0 0)" at bounding box center [351, 232] width 16 height 16
type input "**********"
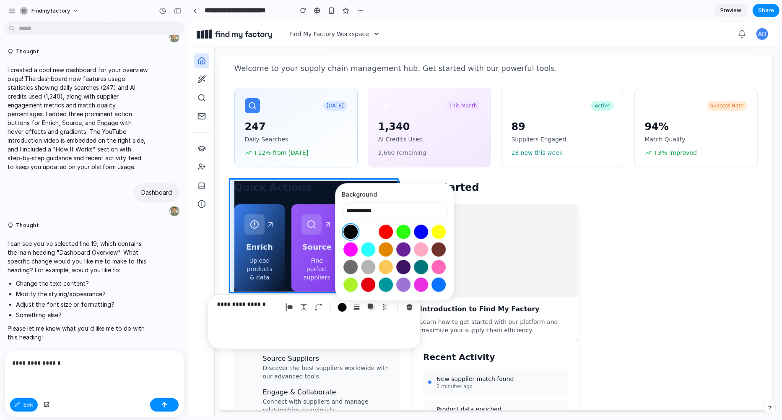
click at [366, 235] on button "Select color oklch(1 0 0)" at bounding box center [369, 232] width 16 height 16
type input "**********"
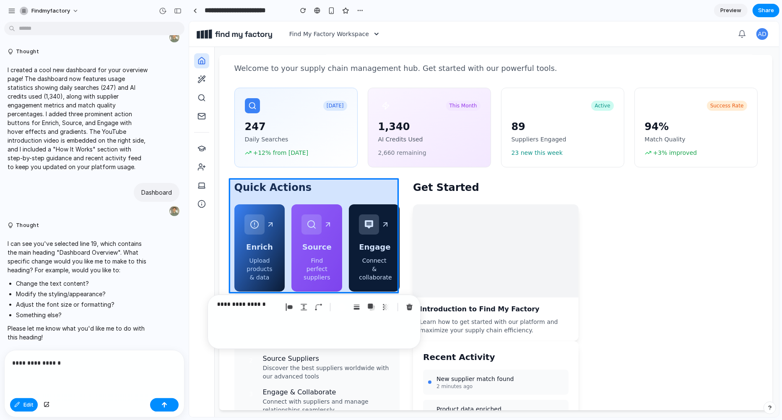
click at [323, 196] on div at bounding box center [484, 219] width 590 height 396
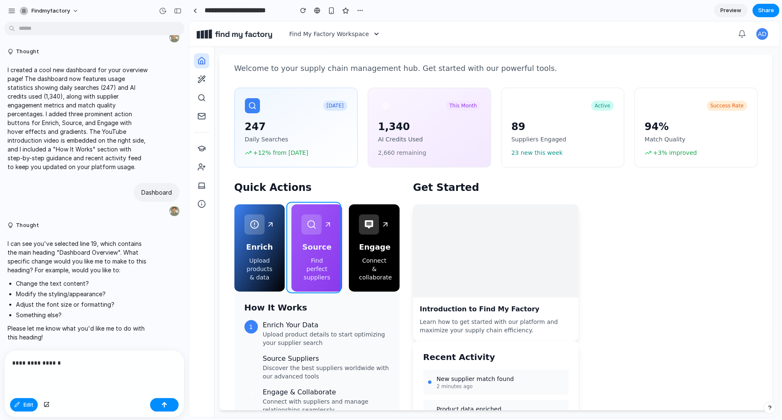
click at [336, 216] on div at bounding box center [484, 219] width 590 height 396
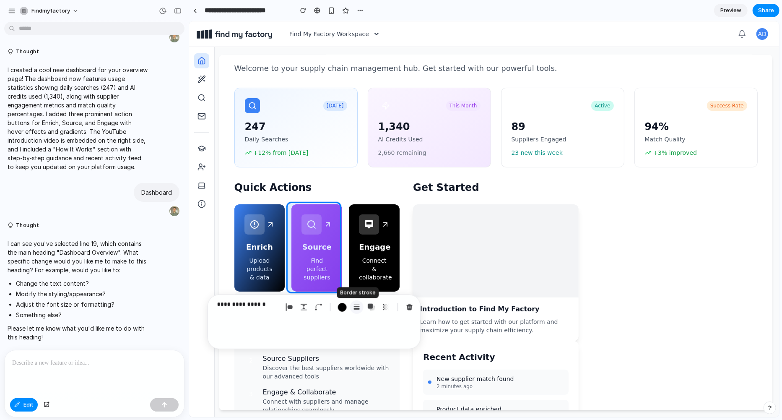
click at [360, 307] on button "button" at bounding box center [356, 306] width 13 height 13
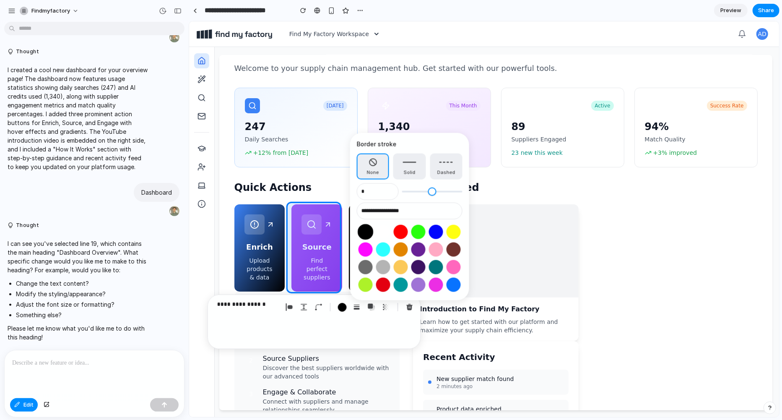
click at [366, 233] on button "Select color oklch(0 0 0)" at bounding box center [366, 232] width 16 height 16
type input "**********"
click at [366, 233] on button "Select color oklch(0 0 0)" at bounding box center [366, 232] width 16 height 16
click at [336, 191] on div at bounding box center [484, 219] width 590 height 396
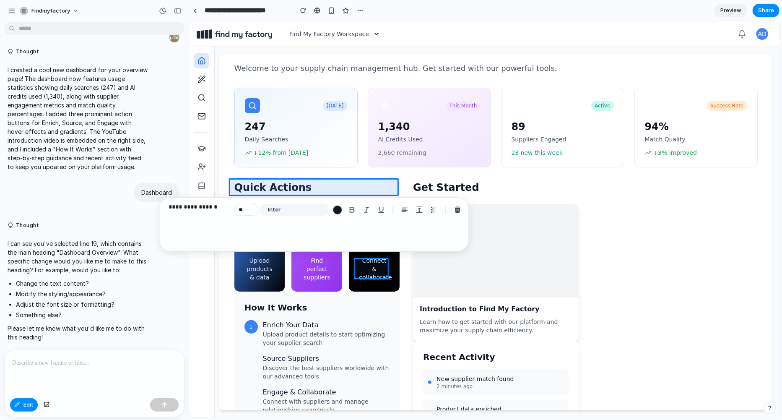
click at [326, 284] on div at bounding box center [484, 219] width 590 height 396
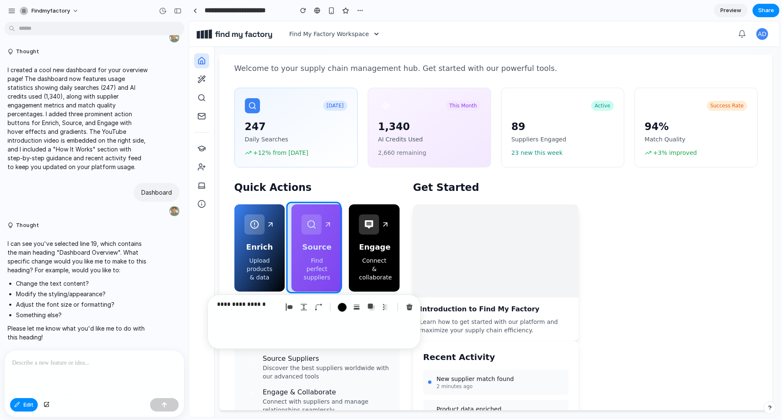
click at [326, 284] on div at bounding box center [484, 219] width 590 height 396
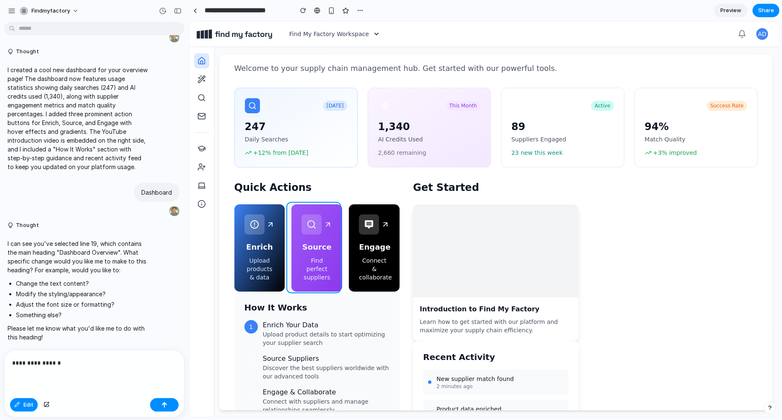
click at [326, 284] on div at bounding box center [484, 219] width 590 height 396
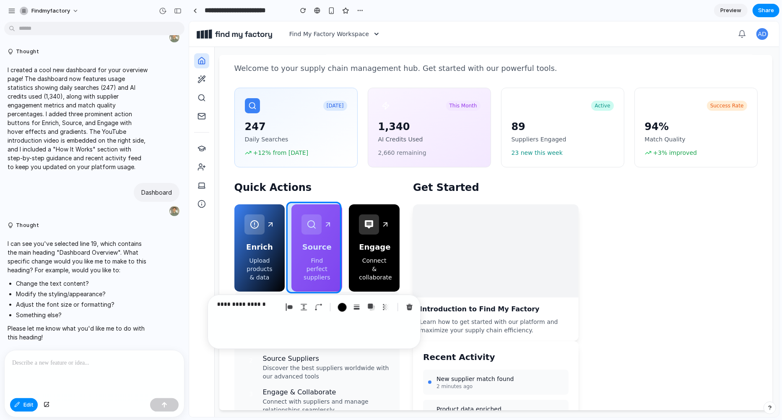
click at [326, 284] on div at bounding box center [484, 219] width 590 height 396
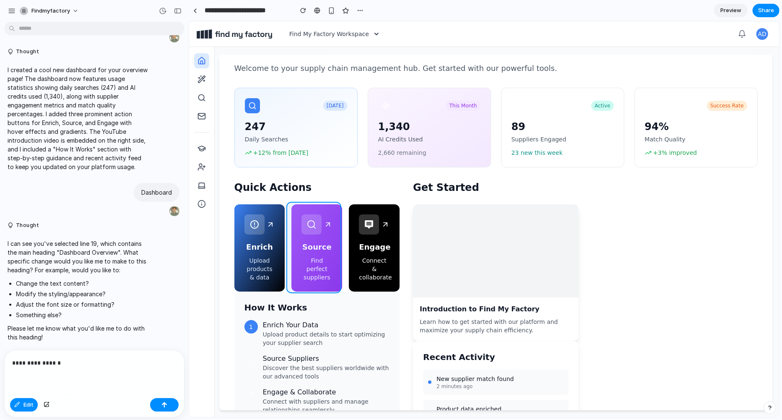
click at [326, 284] on div at bounding box center [484, 219] width 590 height 396
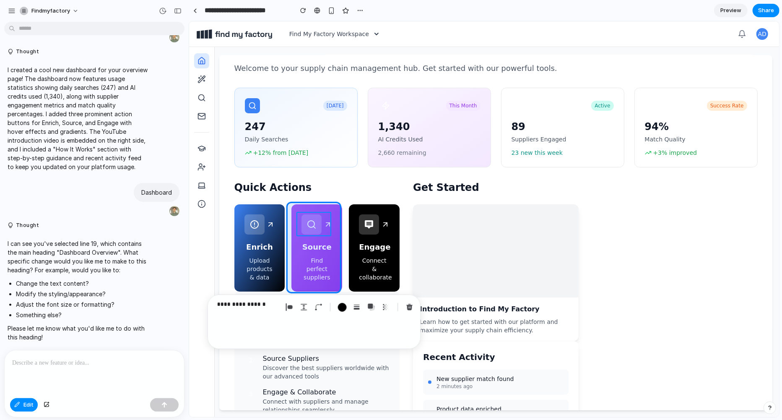
click at [317, 229] on div at bounding box center [484, 219] width 590 height 396
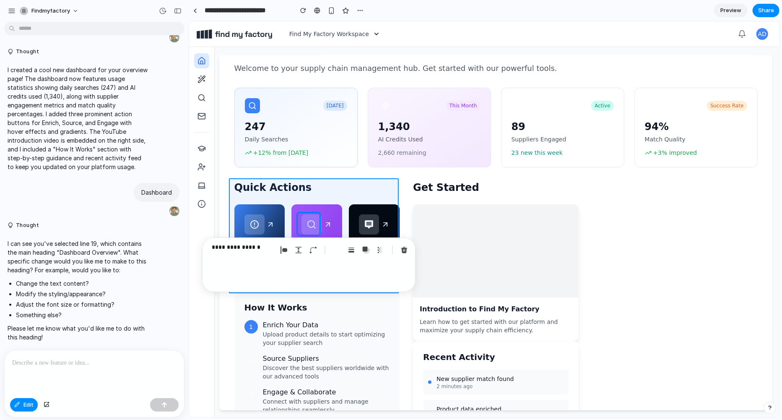
click at [339, 196] on div at bounding box center [484, 219] width 590 height 396
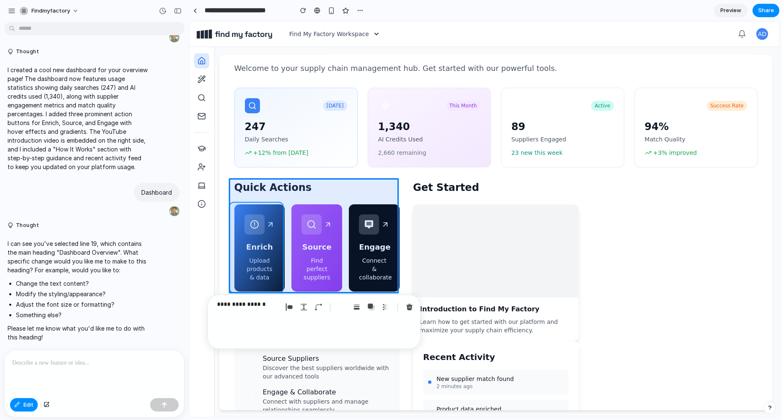
click at [257, 215] on div at bounding box center [484, 219] width 590 height 396
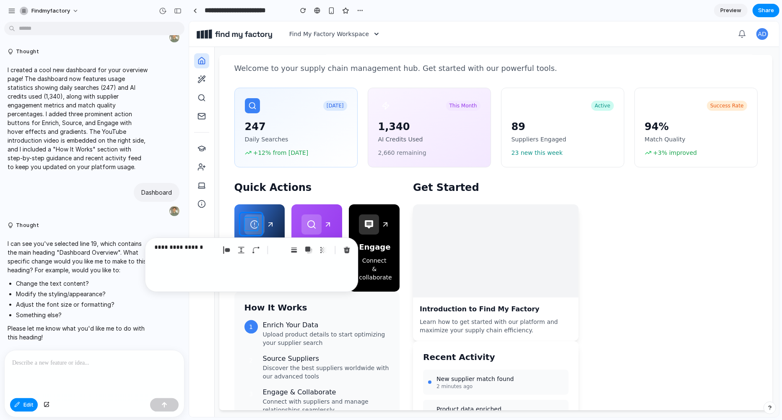
click at [250, 223] on div at bounding box center [484, 219] width 590 height 396
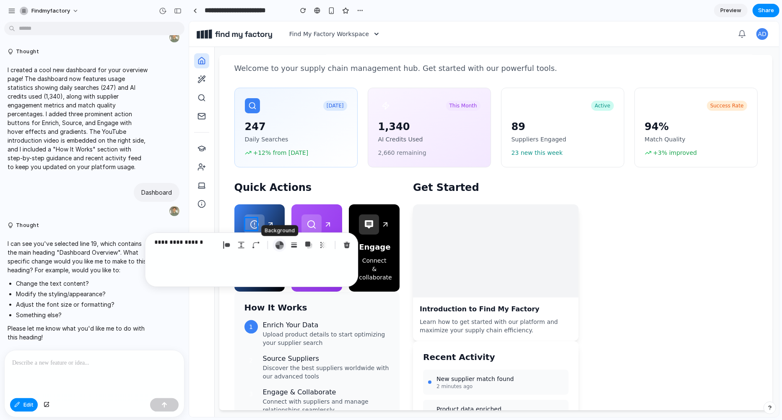
click at [282, 245] on div "button" at bounding box center [279, 245] width 9 height 9
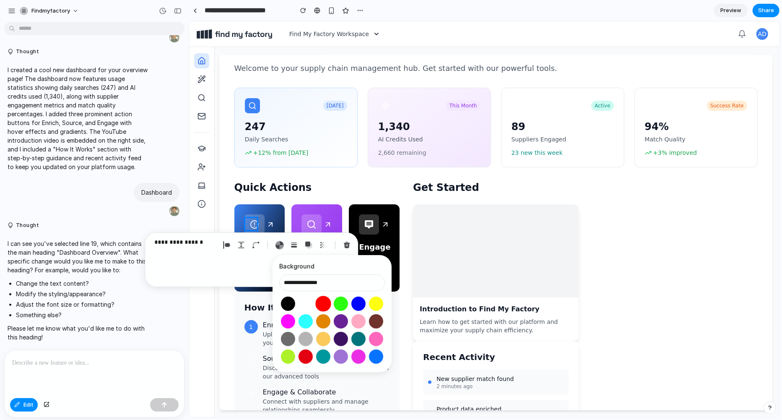
click at [325, 307] on button "Select color oklch(0.63 0.26 29)" at bounding box center [323, 304] width 16 height 16
type input "**********"
click at [325, 307] on button "Select color oklch(0.63 0.26 29)" at bounding box center [323, 304] width 16 height 16
click at [321, 244] on div "button" at bounding box center [324, 245] width 8 height 8
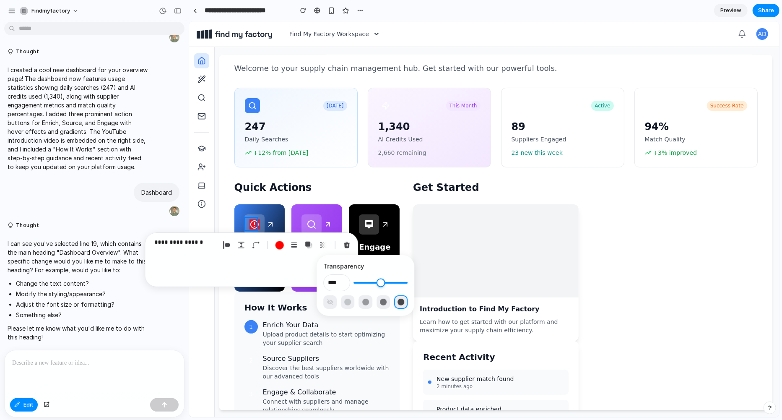
type input "***"
type input "**"
type input "***"
type input "**"
type input "***"
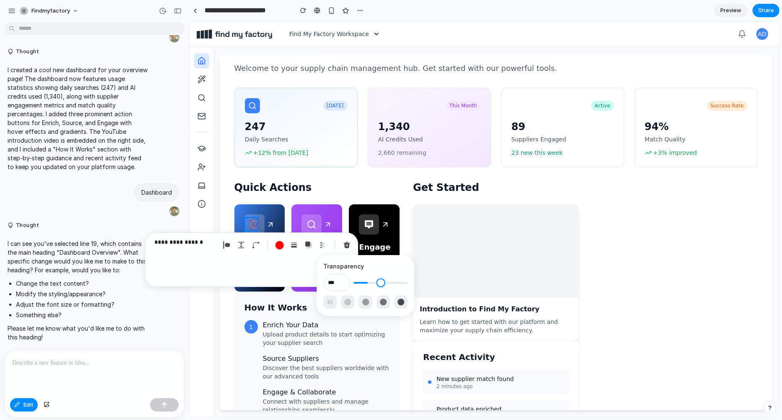
type input "**"
type input "***"
type input "**"
type input "***"
type input "**"
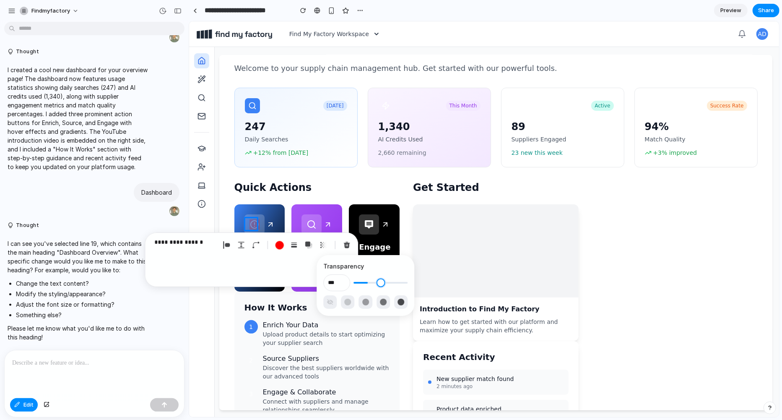
type input "**"
type input "*"
type input "**"
drag, startPoint x: 370, startPoint y: 283, endPoint x: 344, endPoint y: 283, distance: 26.0
type input "*"
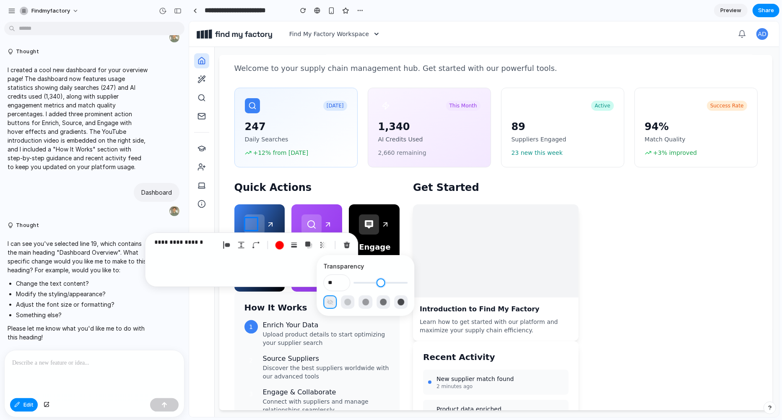
click at [354, 283] on input "range" at bounding box center [381, 283] width 54 height 8
click at [345, 301] on div "button" at bounding box center [348, 302] width 7 height 7
type input "***"
type input "**"
click at [372, 299] on div at bounding box center [365, 301] width 84 height 13
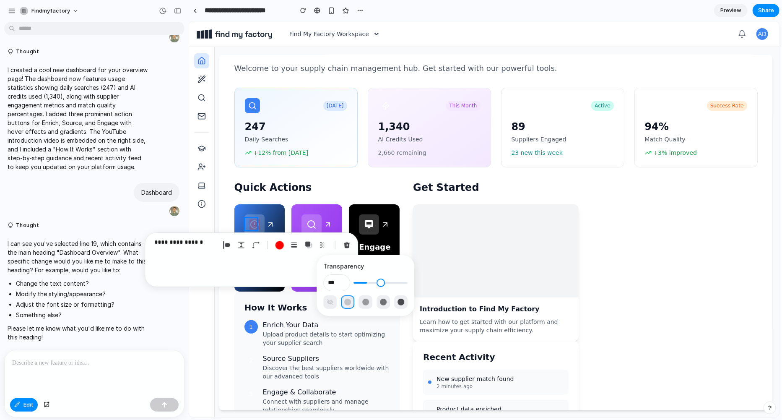
click at [390, 301] on div at bounding box center [365, 301] width 84 height 13
click at [398, 305] on button "button" at bounding box center [400, 301] width 13 height 13
type input "****"
type input "***"
click at [281, 241] on div "button" at bounding box center [279, 245] width 9 height 9
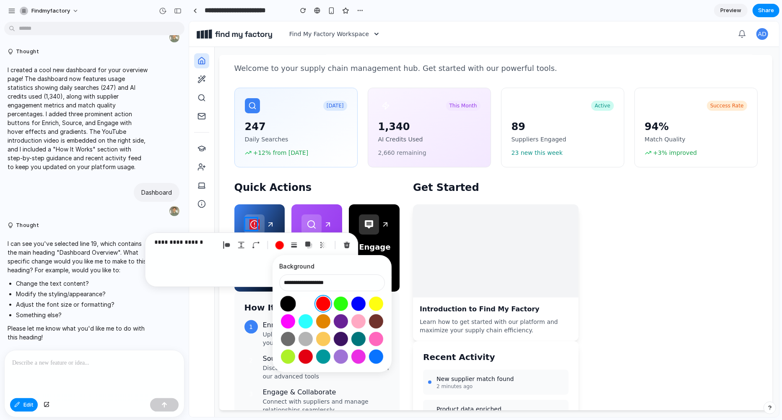
click at [290, 297] on button "Select color oklch(0 0 0)" at bounding box center [288, 304] width 16 height 16
click at [290, 299] on button "Select color oklch(0 0 0)" at bounding box center [288, 304] width 16 height 16
click at [309, 302] on button "Select color oklch(1 0 0)" at bounding box center [306, 304] width 16 height 16
click at [277, 208] on div at bounding box center [484, 219] width 590 height 396
type input "**********"
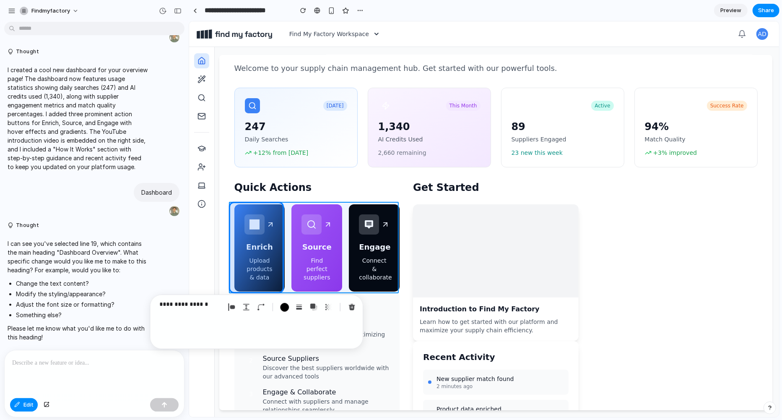
click at [284, 211] on div at bounding box center [484, 219] width 590 height 396
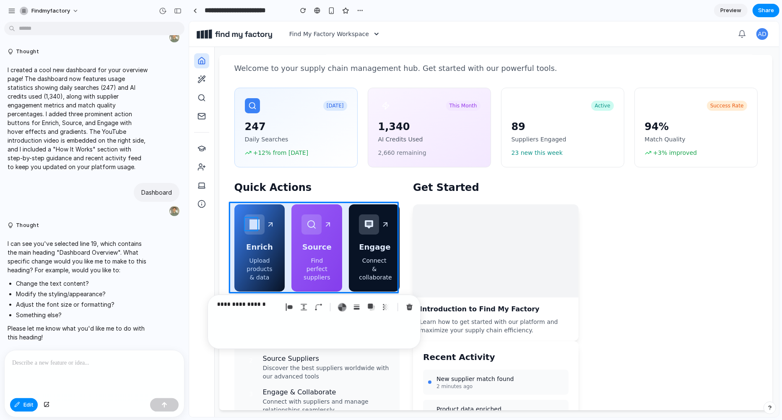
click at [247, 223] on div at bounding box center [484, 219] width 590 height 396
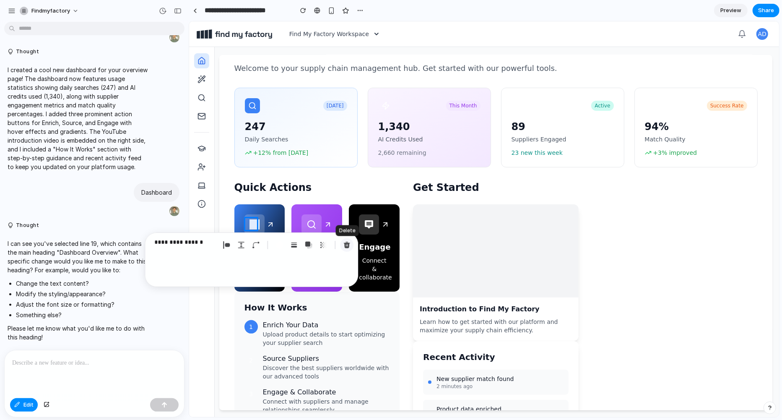
click at [350, 241] on div "button" at bounding box center [347, 245] width 8 height 8
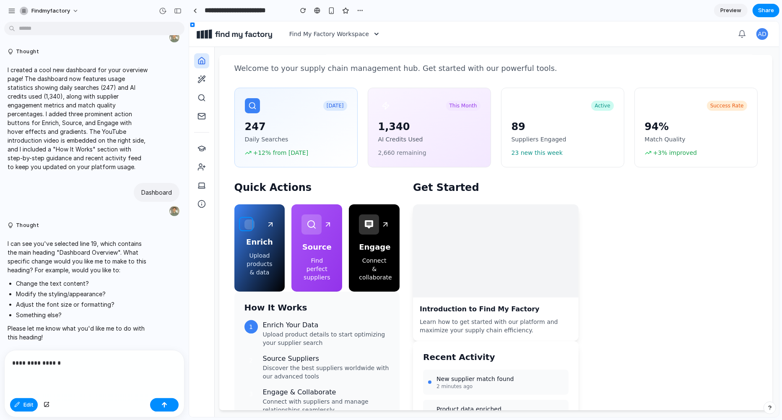
click at [247, 226] on div at bounding box center [484, 219] width 590 height 396
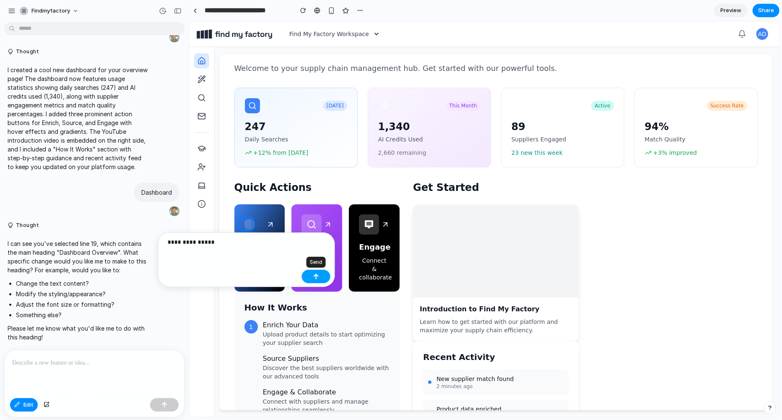
click at [313, 277] on div "button" at bounding box center [316, 276] width 6 height 6
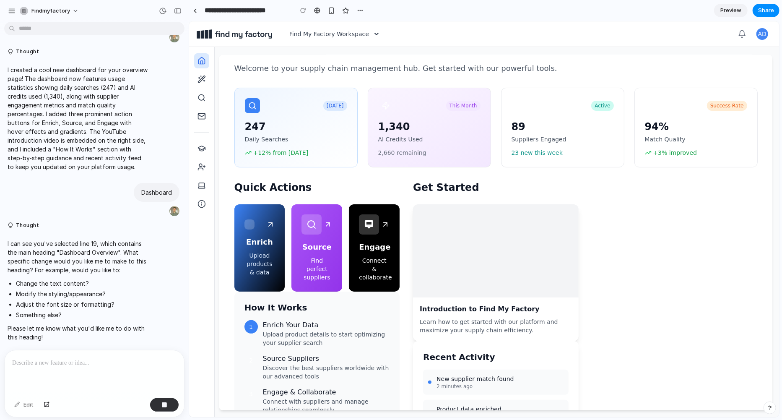
scroll to position [118, 0]
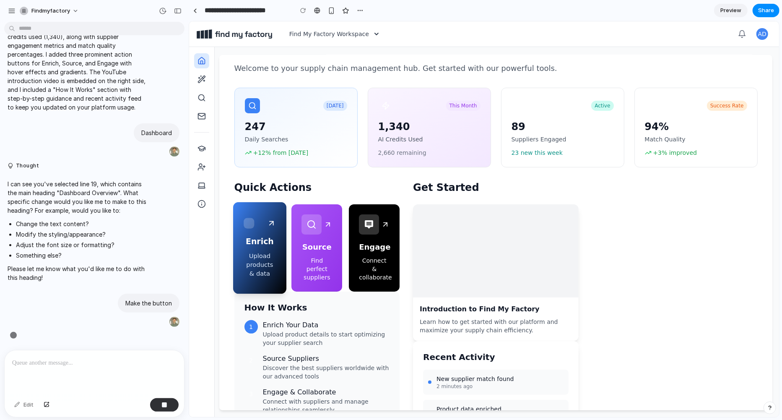
click at [246, 224] on div at bounding box center [248, 223] width 10 height 10
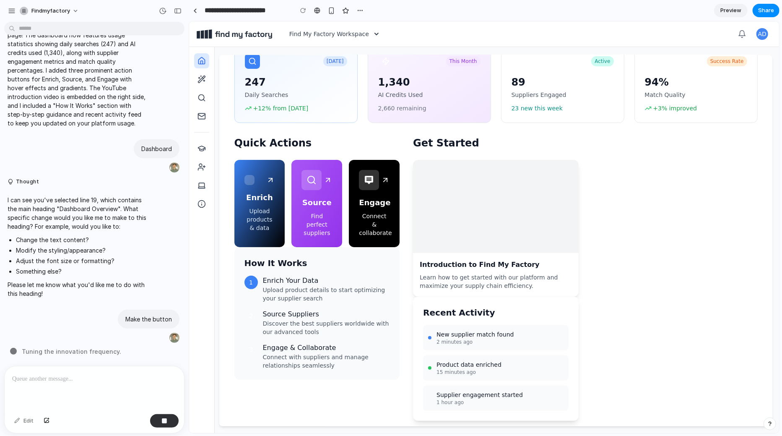
scroll to position [92, 0]
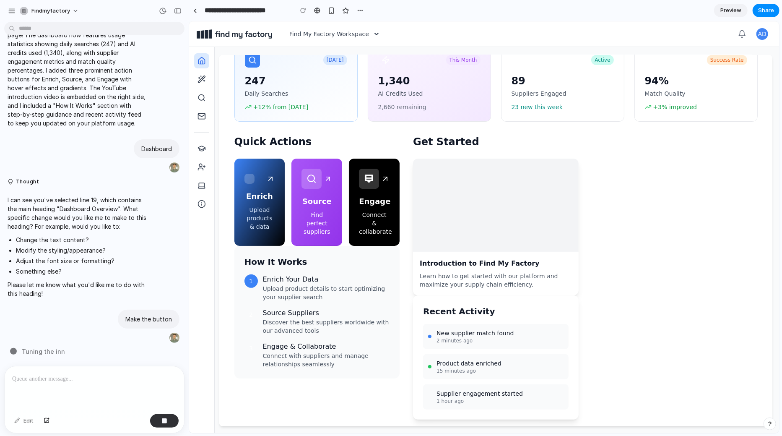
click at [403, 155] on div "Quick Actions Enrich Upload products & data Source Find perfect suppliers Engag…" at bounding box center [495, 277] width 523 height 284
drag, startPoint x: 106, startPoint y: 353, endPoint x: 17, endPoint y: 353, distance: 88.5
click at [17, 315] on div "Brewing neural connections ." at bounding box center [97, 351] width 174 height 9
click at [178, 12] on div "button" at bounding box center [178, 11] width 8 height 6
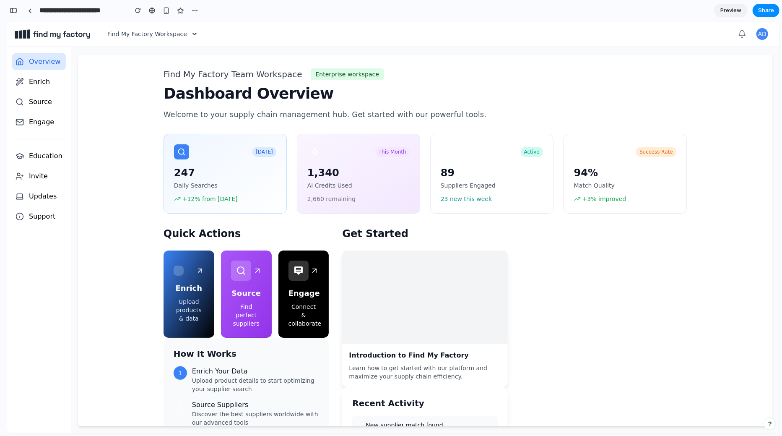
scroll to position [1046, 0]
click at [334, 76] on span "Enterprise workspace" at bounding box center [347, 74] width 63 height 8
click at [259, 76] on p "Find My Factory Team Workspace" at bounding box center [233, 74] width 139 height 12
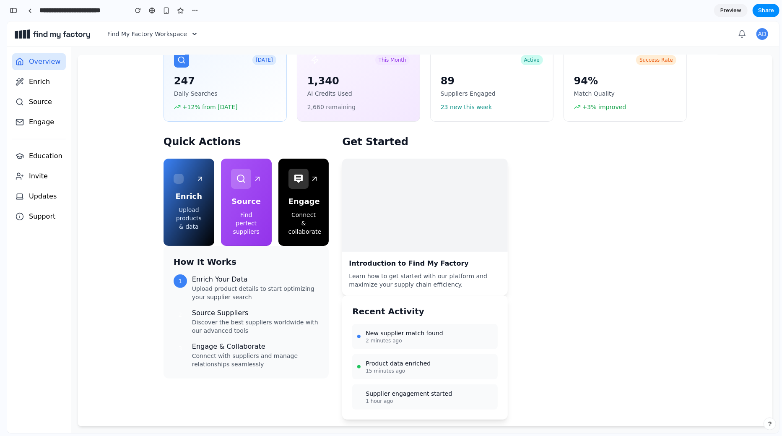
scroll to position [0, 0]
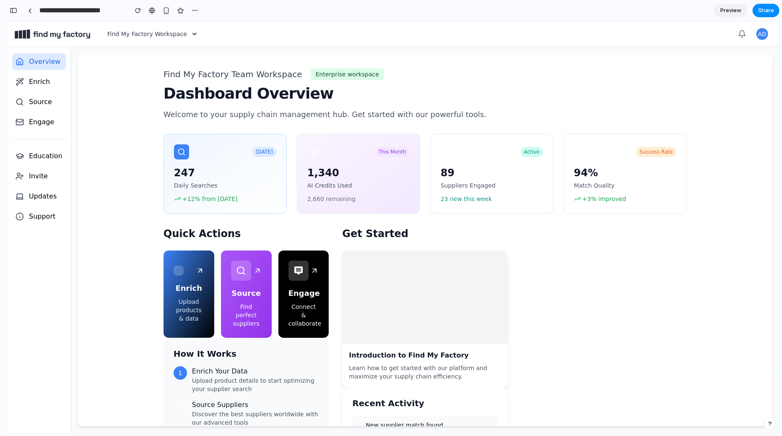
click at [337, 123] on div "Find My Factory Team Workspace Enterprise workspace Dashboard Overview Welcome …" at bounding box center [425, 286] width 537 height 463
click at [195, 10] on div "button" at bounding box center [195, 10] width 7 height 7
click at [211, 16] on div "Duplicate Delete" at bounding box center [391, 218] width 782 height 436
click at [586, 15] on button "Share" at bounding box center [766, 10] width 27 height 13
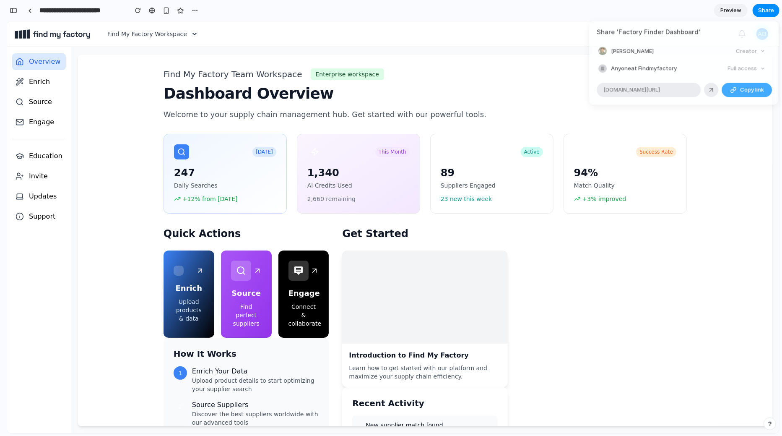
click at [586, 4] on div "Share ' Factory Finder Dashboard ' Adam Wessling Creator Anyone at Findmyfactor…" at bounding box center [391, 218] width 782 height 436
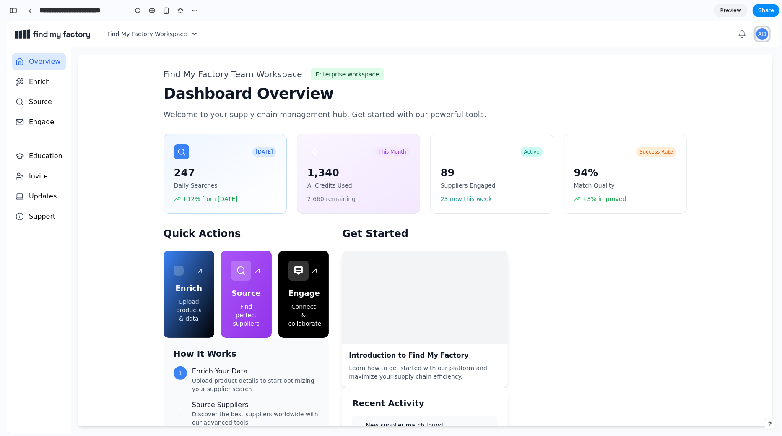
click at [586, 37] on div "AD" at bounding box center [763, 34] width 12 height 12
click at [586, 49] on section "Find My Factory Team Workspace Enterprise workspace Dashboard Overview Welcome …" at bounding box center [425, 240] width 695 height 385
click at [586, 39] on div "Find My Factory Workspace AD" at bounding box center [393, 33] width 759 height 17
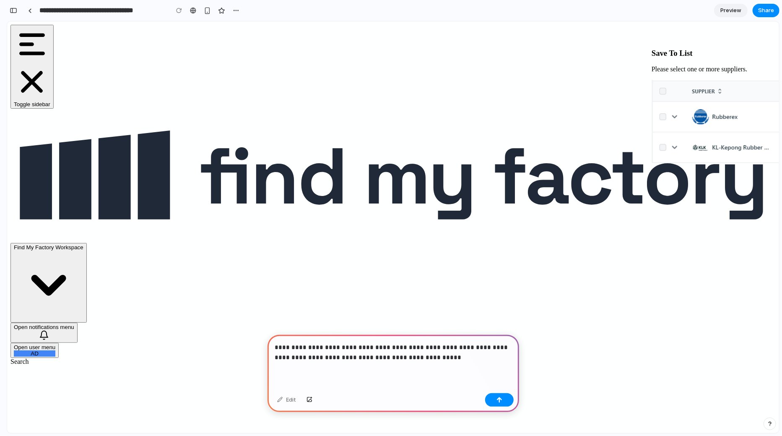
click at [390, 352] on p "**********" at bounding box center [393, 352] width 237 height 20
click at [415, 360] on p "**********" at bounding box center [393, 352] width 237 height 20
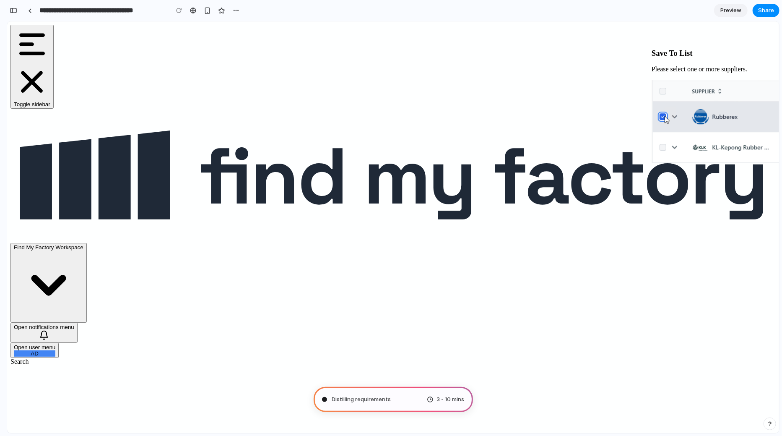
type input "**********"
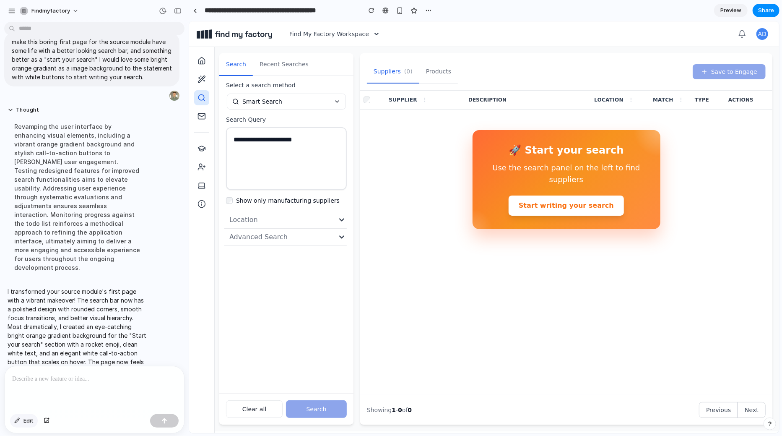
click at [31, 422] on span "Edit" at bounding box center [28, 421] width 10 height 8
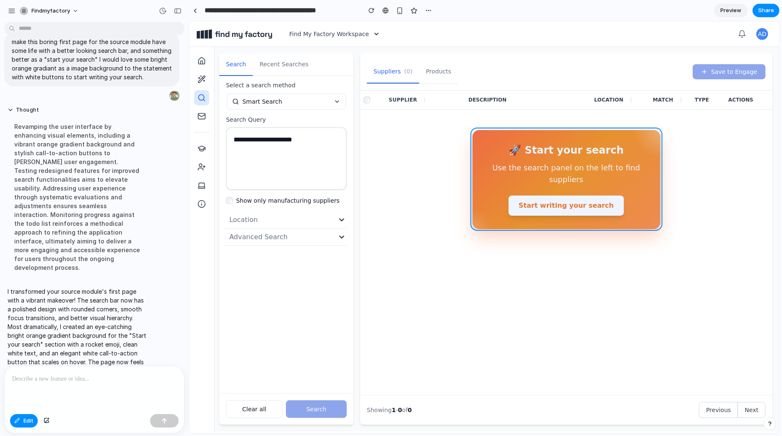
click at [482, 135] on div at bounding box center [484, 226] width 590 height 411
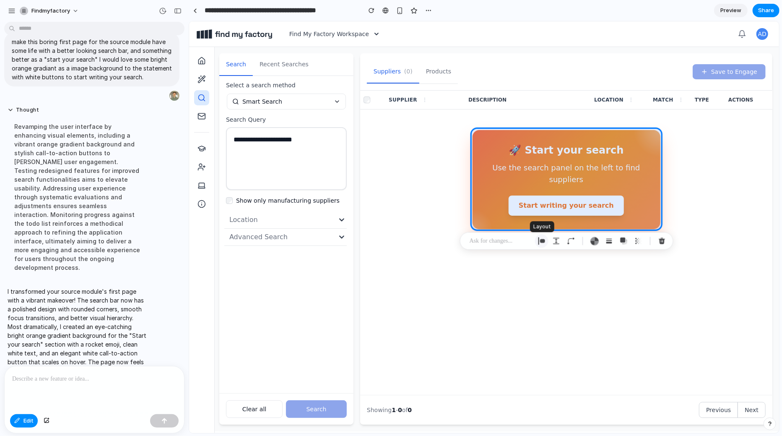
click at [544, 245] on button "button" at bounding box center [541, 240] width 13 height 13
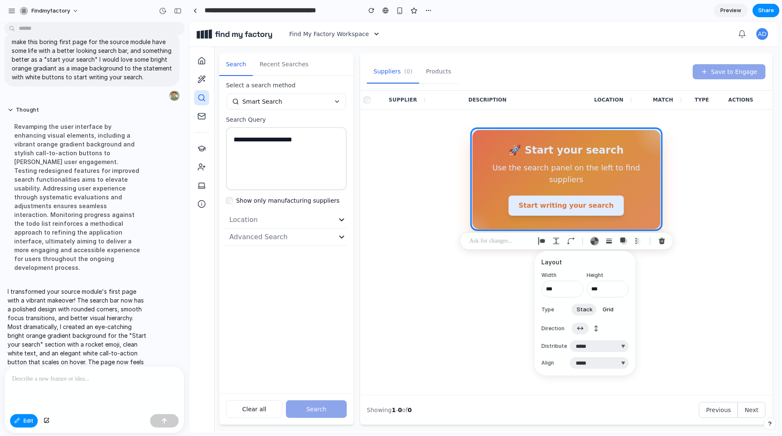
click at [581, 331] on span "↔" at bounding box center [580, 328] width 7 height 8
click at [593, 328] on button "↕" at bounding box center [596, 328] width 15 height 13
click at [580, 327] on span "↔" at bounding box center [580, 328] width 7 height 8
click at [597, 358] on select "***** ****** *** *******" at bounding box center [599, 363] width 59 height 12
select select "******"
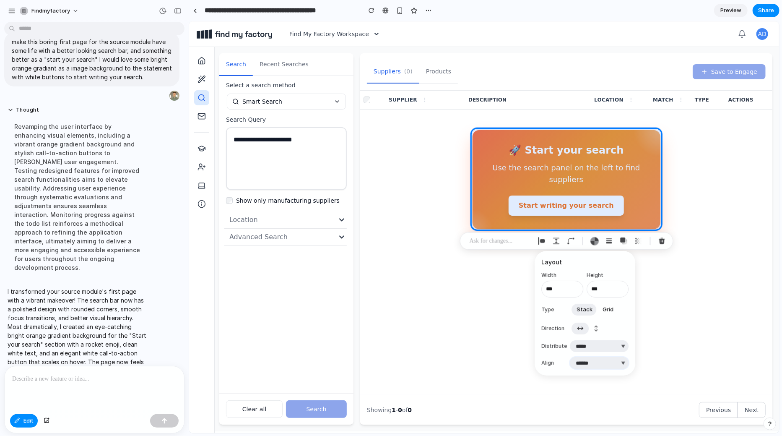
click at [570, 357] on select "***** ****** *** *******" at bounding box center [599, 363] width 59 height 12
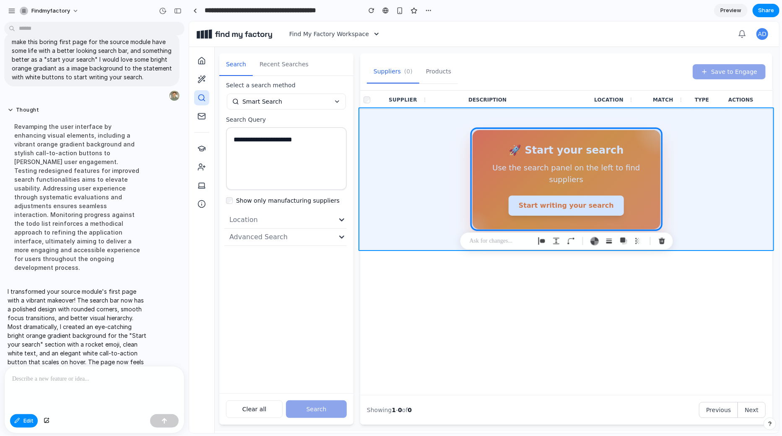
click at [418, 204] on div at bounding box center [484, 226] width 590 height 411
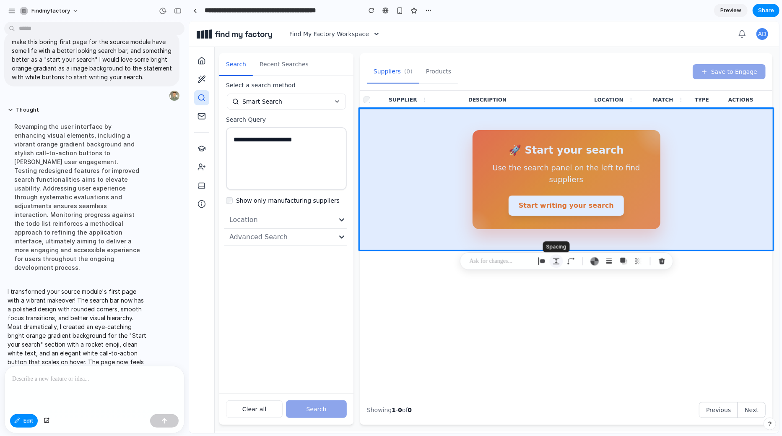
click at [558, 258] on div "button" at bounding box center [557, 261] width 8 height 8
click at [599, 340] on input "**" at bounding box center [606, 337] width 42 height 17
type input "**"
click at [543, 263] on div "button" at bounding box center [542, 261] width 8 height 8
select select "******"
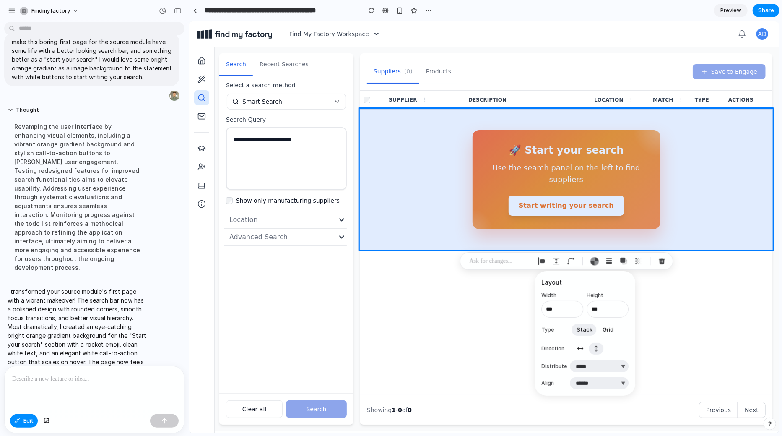
click at [580, 349] on span "↔" at bounding box center [580, 348] width 7 height 8
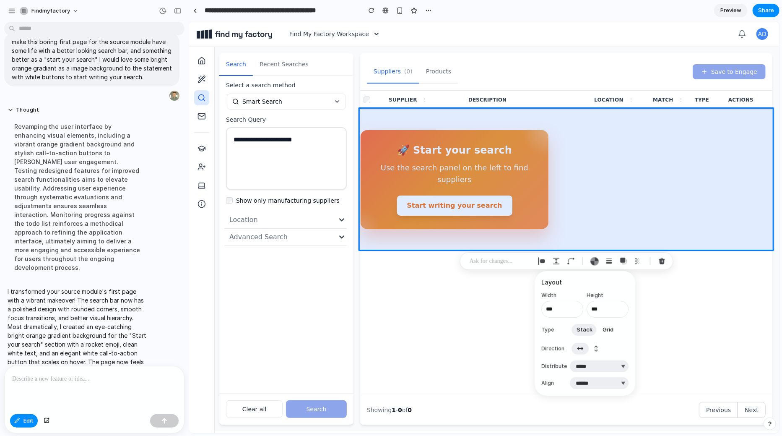
click at [595, 345] on span "↕" at bounding box center [596, 348] width 5 height 8
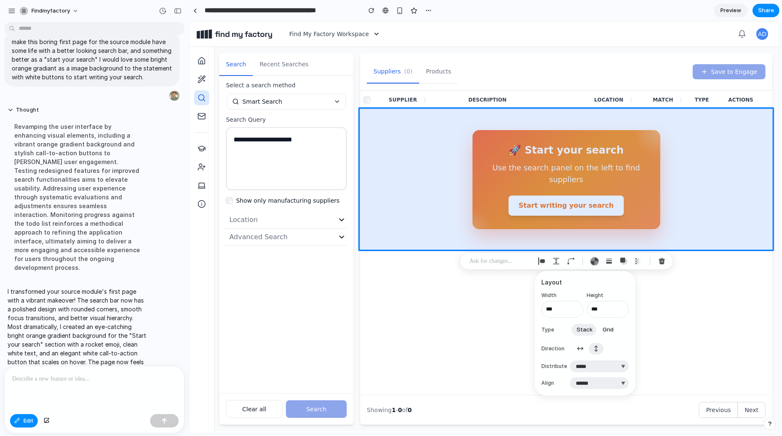
click at [587, 346] on button "↔" at bounding box center [580, 348] width 17 height 13
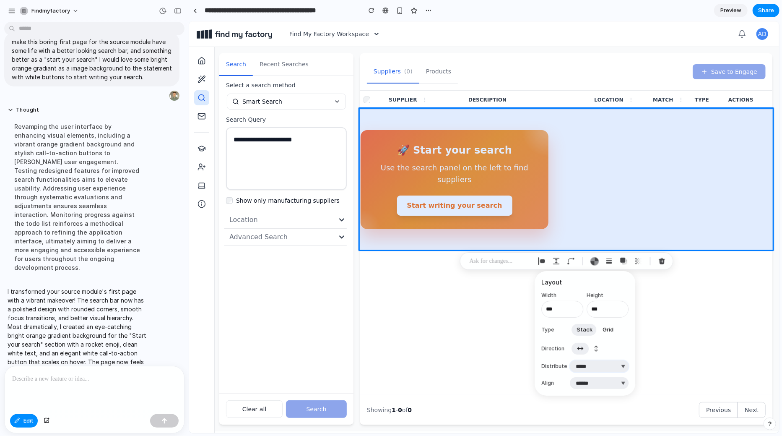
click at [596, 369] on select "**********" at bounding box center [599, 366] width 59 height 12
click at [554, 264] on div "button" at bounding box center [557, 261] width 8 height 8
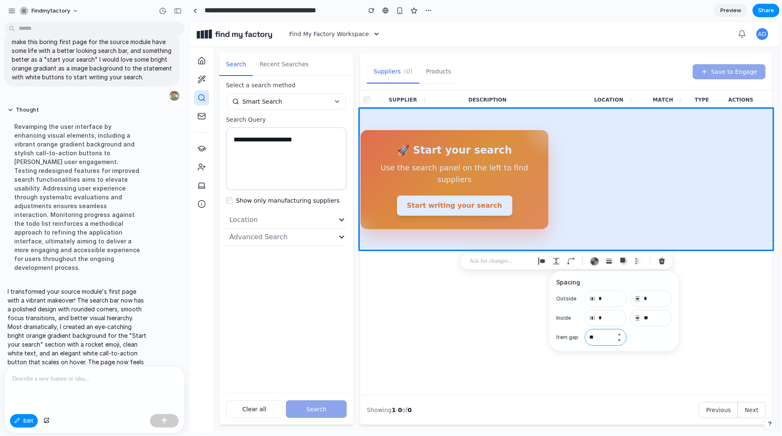
click at [602, 340] on input "**" at bounding box center [606, 337] width 42 height 17
click at [646, 319] on input "**" at bounding box center [651, 318] width 42 height 17
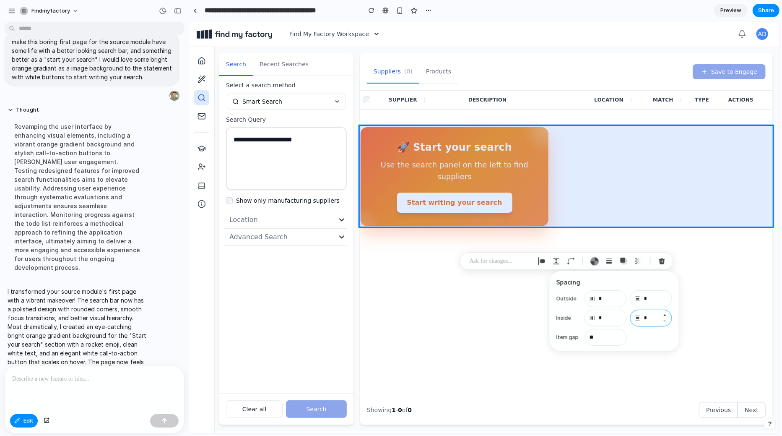
type input "*"
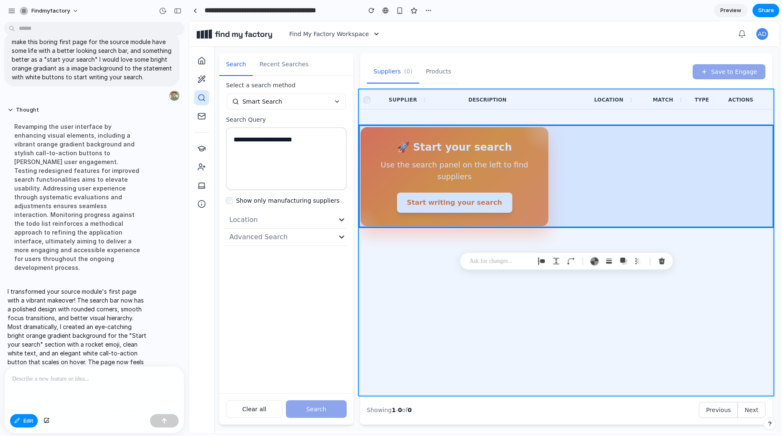
click at [480, 308] on div at bounding box center [484, 226] width 590 height 411
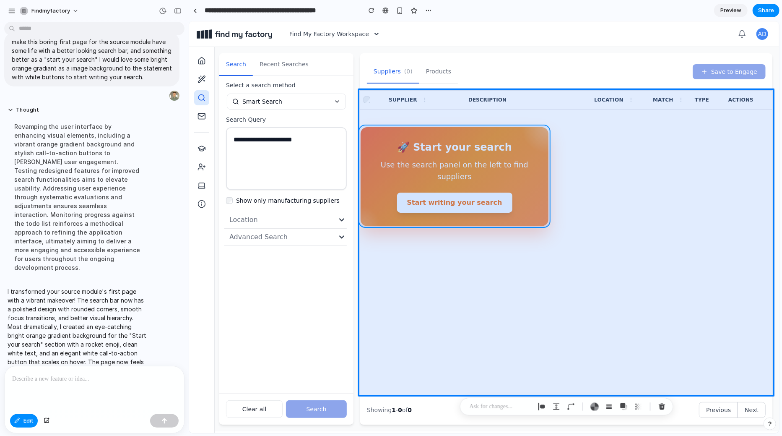
click at [509, 127] on div at bounding box center [484, 226] width 590 height 411
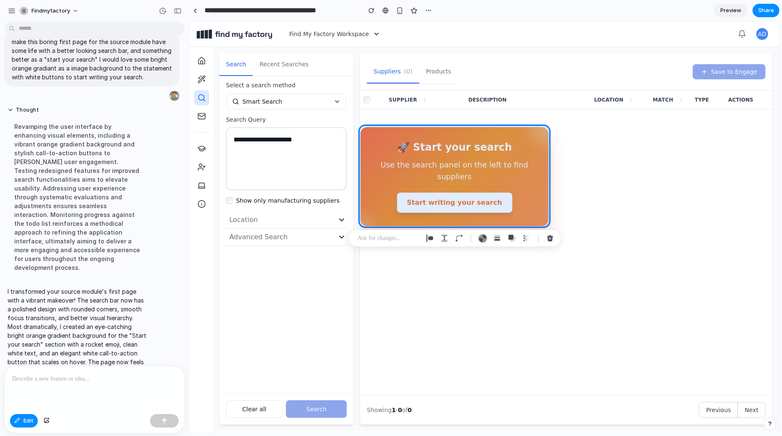
click at [372, 241] on p at bounding box center [389, 238] width 62 height 10
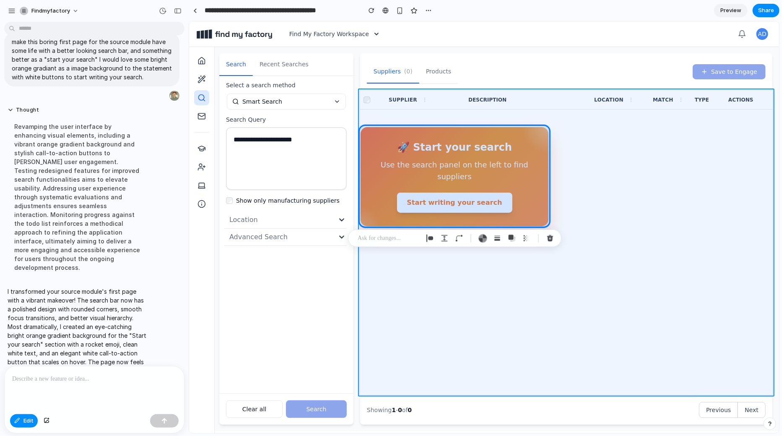
click at [549, 272] on div at bounding box center [484, 226] width 590 height 411
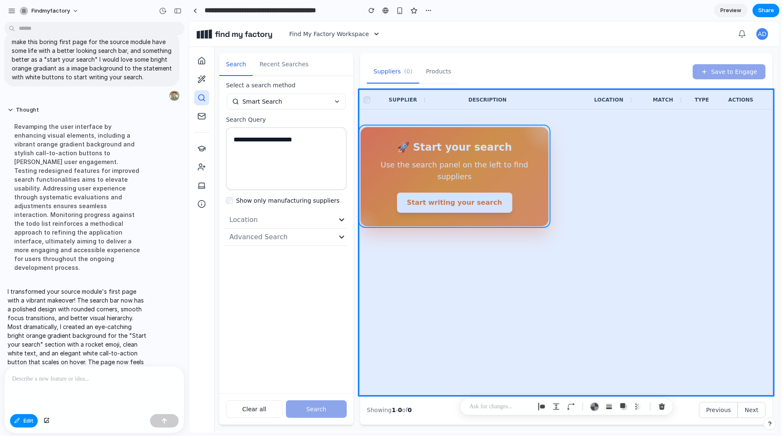
click at [537, 186] on div at bounding box center [484, 226] width 590 height 411
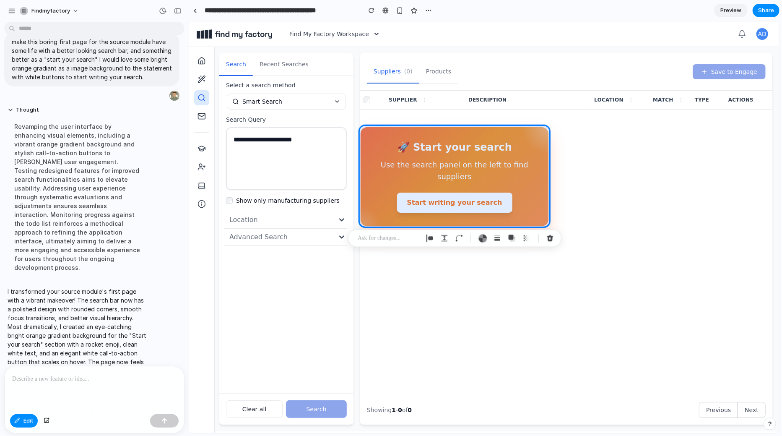
click at [630, 156] on div at bounding box center [484, 226] width 590 height 411
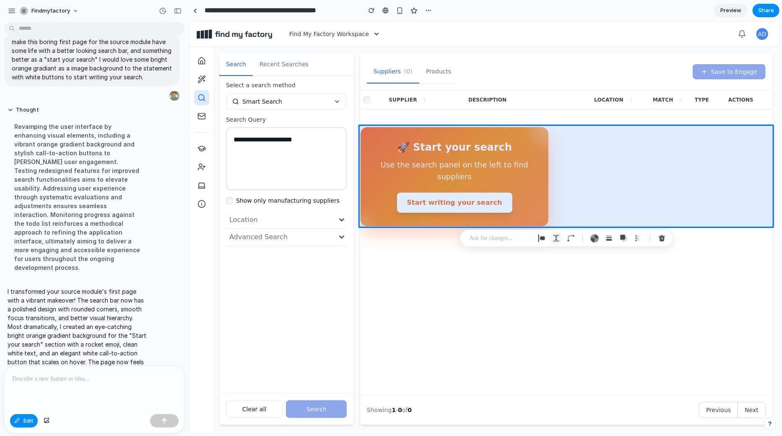
click at [558, 238] on div "button" at bounding box center [557, 238] width 8 height 8
click at [544, 238] on div "button" at bounding box center [542, 238] width 8 height 8
select select "******"
click at [595, 328] on span "↕" at bounding box center [596, 325] width 5 height 8
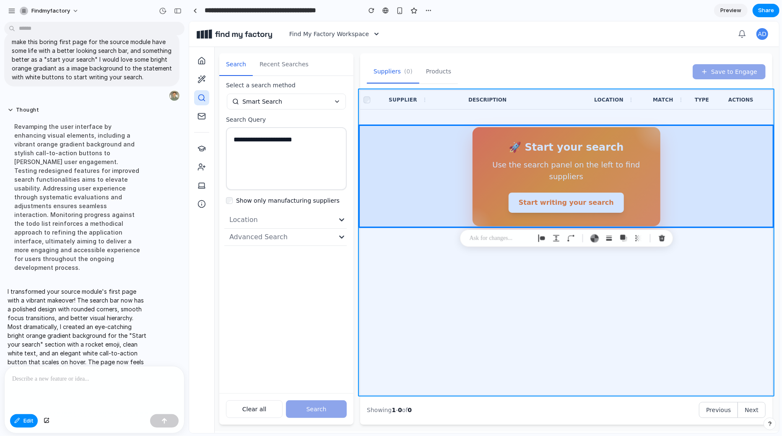
click at [487, 257] on div at bounding box center [484, 226] width 590 height 411
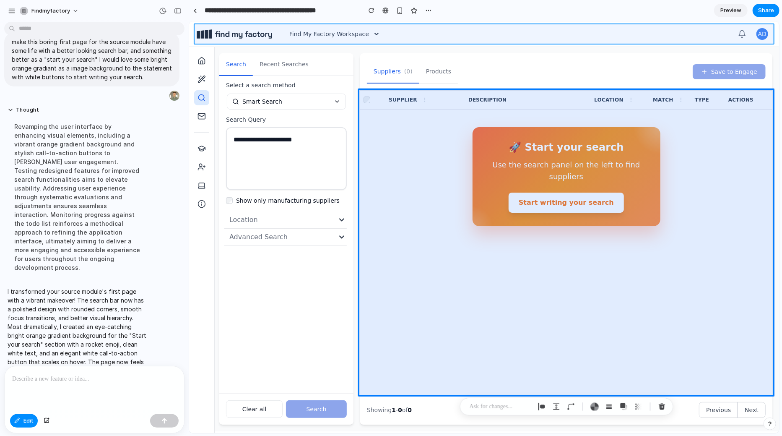
click at [483, 37] on div at bounding box center [484, 226] width 590 height 411
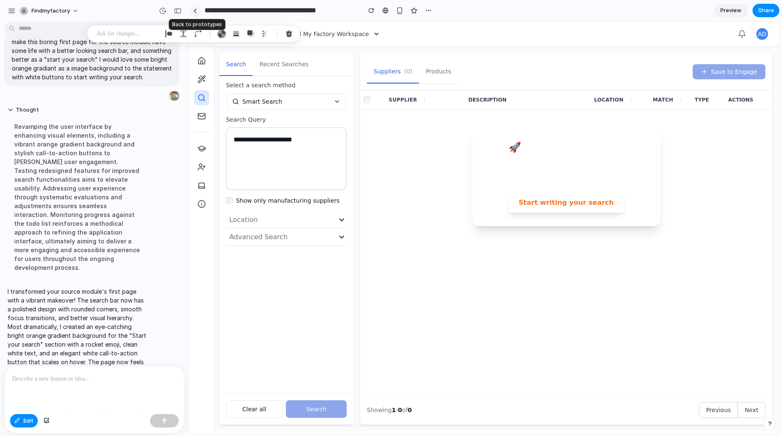
click at [193, 13] on link at bounding box center [195, 10] width 13 height 13
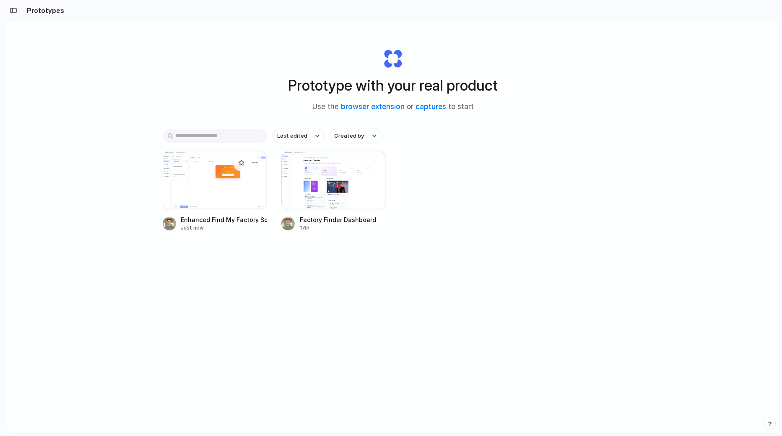
click at [218, 178] on div at bounding box center [215, 181] width 105 height 60
click at [370, 222] on div "Factory Finder Dashboard" at bounding box center [338, 219] width 76 height 9
